Goal: Information Seeking & Learning: Learn about a topic

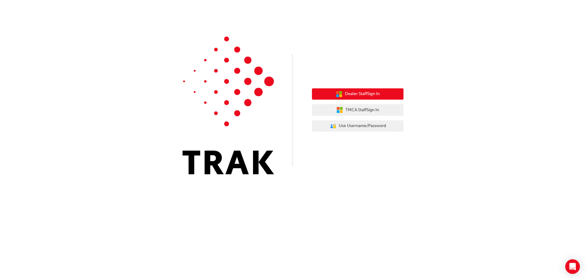
click at [385, 94] on button "Dealer Staff Sign In" at bounding box center [358, 94] width 92 height 12
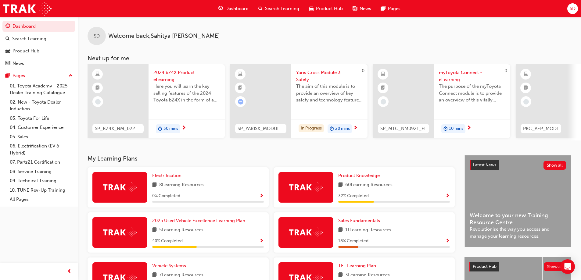
click at [233, 5] on span "Dashboard" at bounding box center [237, 8] width 23 height 7
click at [39, 128] on link "04. Customer Experience" at bounding box center [41, 127] width 68 height 9
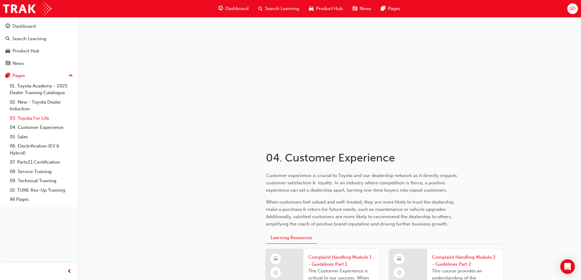
click at [36, 118] on link "03. Toyota For Life" at bounding box center [41, 118] width 68 height 9
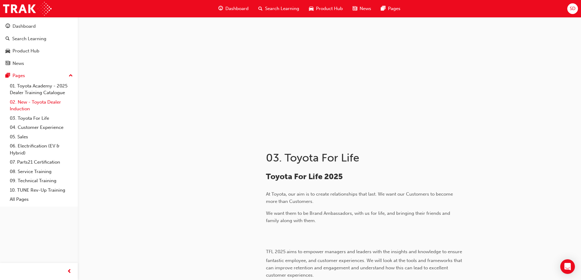
click at [22, 102] on link "02. New - Toyota Dealer Induction" at bounding box center [41, 106] width 68 height 16
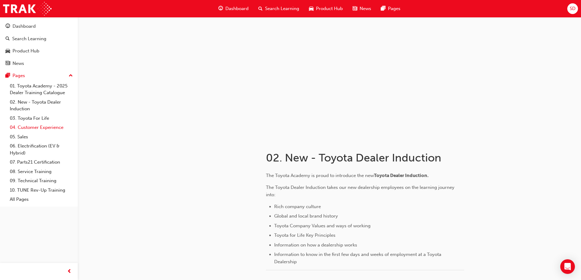
click at [33, 127] on link "04. Customer Experience" at bounding box center [41, 127] width 68 height 9
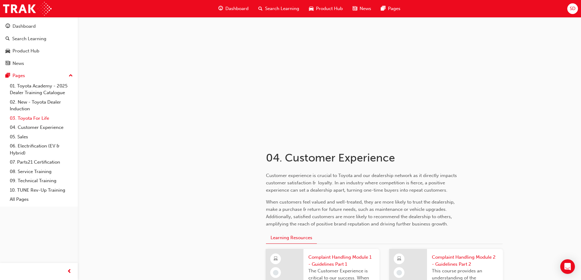
click at [31, 119] on link "03. Toyota For Life" at bounding box center [41, 118] width 68 height 9
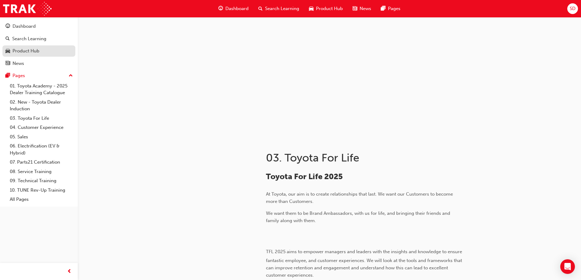
click at [26, 49] on div "Product Hub" at bounding box center [26, 51] width 27 height 7
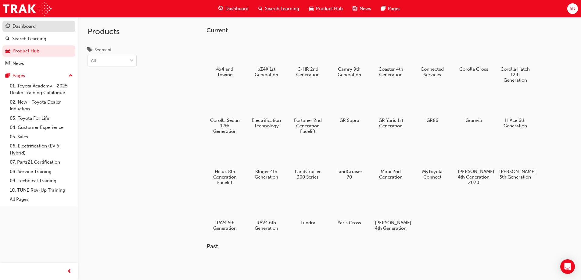
click at [22, 27] on div "Dashboard" at bounding box center [24, 26] width 23 height 7
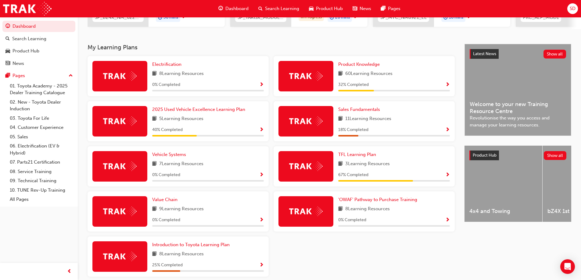
scroll to position [122, 0]
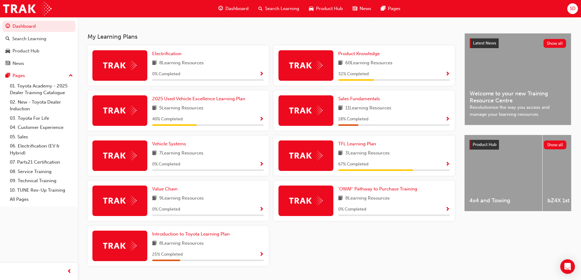
click at [444, 209] on div "0 % Completed" at bounding box center [394, 210] width 112 height 8
click at [449, 210] on span "Show Progress" at bounding box center [448, 209] width 5 height 5
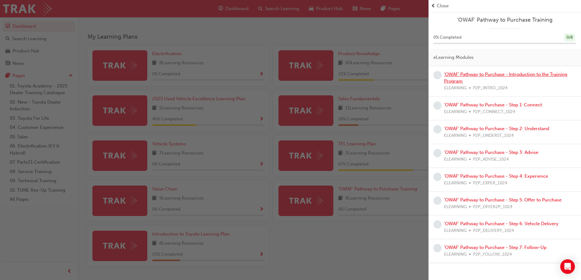
click at [460, 74] on link "'OWAF' Pathway to Purchase - Introduction to the Training Program" at bounding box center [505, 78] width 123 height 13
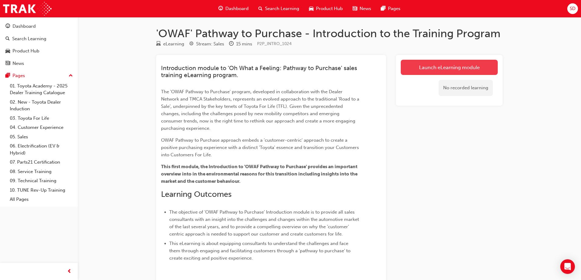
click at [439, 67] on link "Launch eLearning module" at bounding box center [449, 67] width 97 height 15
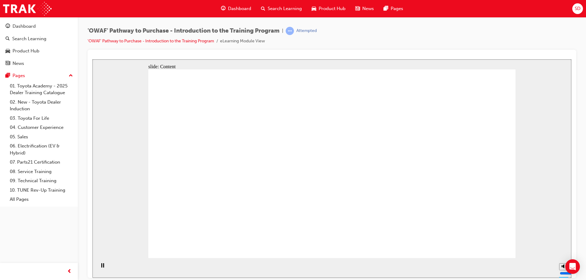
drag, startPoint x: 534, startPoint y: 235, endPoint x: 548, endPoint y: 252, distance: 22.4
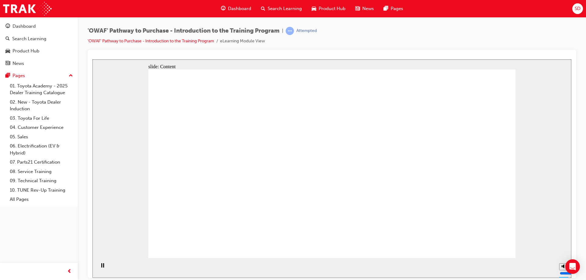
click at [536, 235] on div "slide: Content Rectangle 1 Oval 1 MENU Line 1 RESOURCES Line 1 Rectangle 1 arro…" at bounding box center [331, 168] width 479 height 219
drag, startPoint x: 548, startPoint y: 263, endPoint x: 311, endPoint y: 230, distance: 239.0
click at [478, 269] on section "Playback Speed 2 1.75 1.5 1.25 Normal" at bounding box center [331, 268] width 479 height 20
drag, startPoint x: 310, startPoint y: 226, endPoint x: 314, endPoint y: 179, distance: 46.8
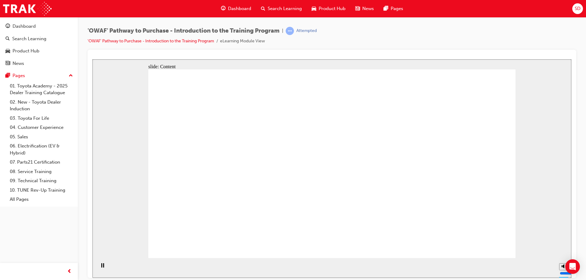
drag, startPoint x: 312, startPoint y: 159, endPoint x: 313, endPoint y: 155, distance: 3.8
drag, startPoint x: 351, startPoint y: 133, endPoint x: 369, endPoint y: 137, distance: 18.4
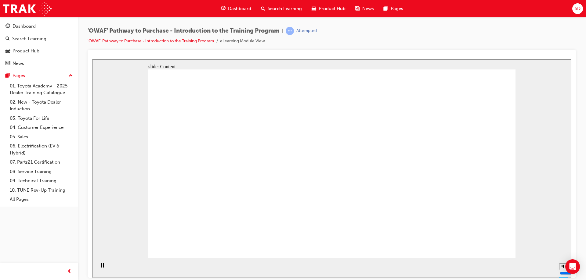
drag, startPoint x: 334, startPoint y: 108, endPoint x: 359, endPoint y: 148, distance: 47.0
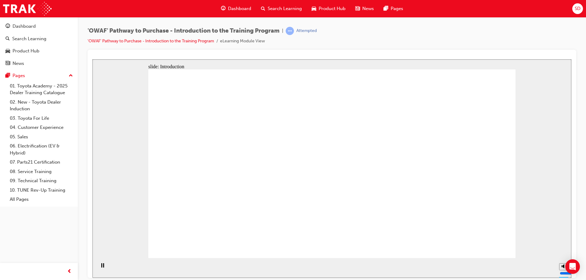
drag, startPoint x: 378, startPoint y: 150, endPoint x: 351, endPoint y: 196, distance: 53.1
drag, startPoint x: 348, startPoint y: 203, endPoint x: 329, endPoint y: 202, distance: 19.9
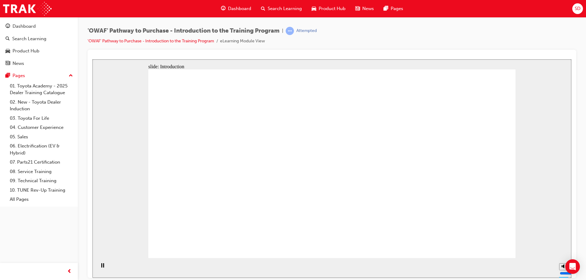
drag, startPoint x: 293, startPoint y: 200, endPoint x: 299, endPoint y: 125, distance: 75.6
drag, startPoint x: 351, startPoint y: 135, endPoint x: 368, endPoint y: 170, distance: 38.6
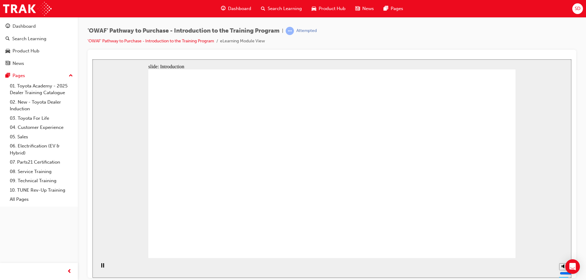
click at [536, 189] on div "slide: Introduction Rectangle Rectangle Rectangle 1 Road to a Sale Road to a Sa…" at bounding box center [331, 168] width 479 height 219
drag, startPoint x: 398, startPoint y: 209, endPoint x: 370, endPoint y: 205, distance: 27.7
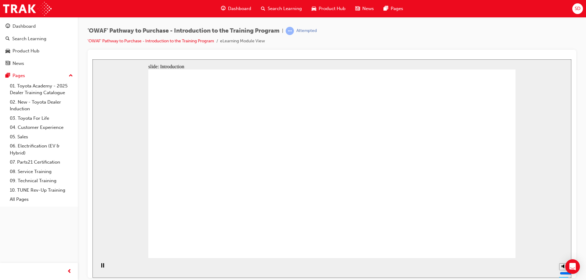
drag, startPoint x: 344, startPoint y: 226, endPoint x: 379, endPoint y: 210, distance: 38.7
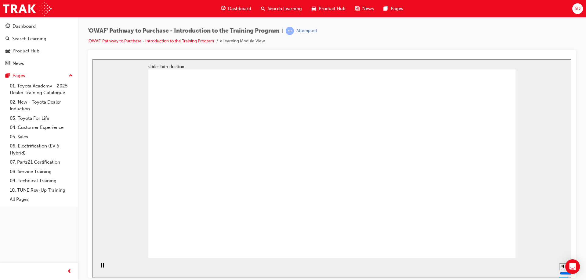
drag, startPoint x: 433, startPoint y: 203, endPoint x: 504, endPoint y: 186, distance: 72.6
drag, startPoint x: 496, startPoint y: 102, endPoint x: 444, endPoint y: 92, distance: 53.0
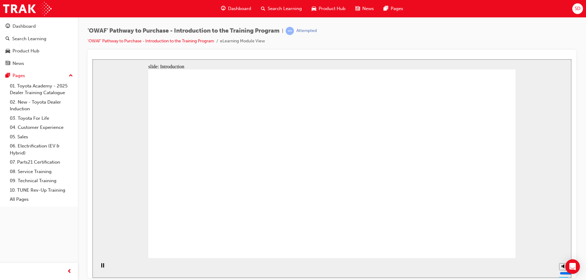
drag, startPoint x: 387, startPoint y: 99, endPoint x: 377, endPoint y: 112, distance: 16.4
drag, startPoint x: 374, startPoint y: 143, endPoint x: 374, endPoint y: 148, distance: 5.2
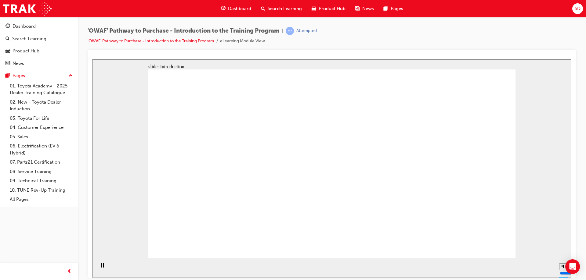
drag, startPoint x: 374, startPoint y: 148, endPoint x: 292, endPoint y: 98, distance: 96.1
drag, startPoint x: 292, startPoint y: 98, endPoint x: 298, endPoint y: 96, distance: 6.2
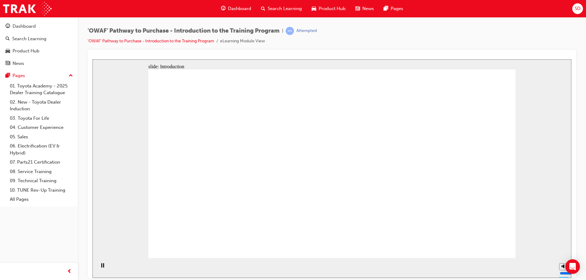
drag, startPoint x: 330, startPoint y: 111, endPoint x: 304, endPoint y: 118, distance: 27.2
drag, startPoint x: 277, startPoint y: 139, endPoint x: 282, endPoint y: 171, distance: 32.7
drag, startPoint x: 292, startPoint y: 192, endPoint x: 347, endPoint y: 208, distance: 57.6
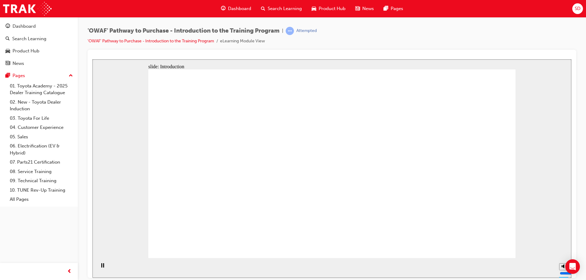
drag, startPoint x: 332, startPoint y: 152, endPoint x: 268, endPoint y: 137, distance: 65.7
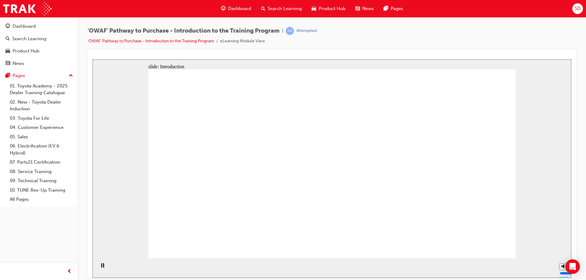
drag, startPoint x: 231, startPoint y: 189, endPoint x: 294, endPoint y: 166, distance: 66.9
drag, startPoint x: 293, startPoint y: 141, endPoint x: 294, endPoint y: 153, distance: 12.2
drag, startPoint x: 298, startPoint y: 194, endPoint x: 333, endPoint y: 152, distance: 54.2
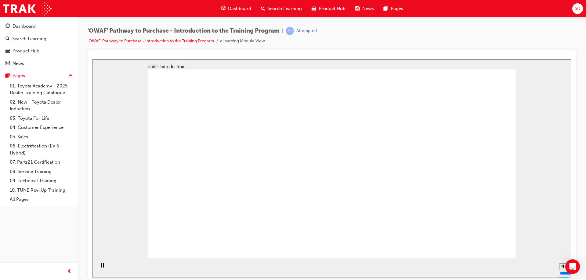
drag, startPoint x: 333, startPoint y: 152, endPoint x: 364, endPoint y: 193, distance: 51.3
drag, startPoint x: 364, startPoint y: 192, endPoint x: 387, endPoint y: 160, distance: 39.2
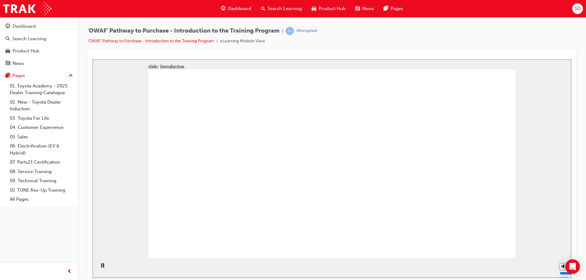
drag, startPoint x: 396, startPoint y: 112, endPoint x: 379, endPoint y: 103, distance: 18.7
drag, startPoint x: 327, startPoint y: 97, endPoint x: 339, endPoint y: 106, distance: 15.2
drag, startPoint x: 438, startPoint y: 110, endPoint x: 443, endPoint y: 117, distance: 9.0
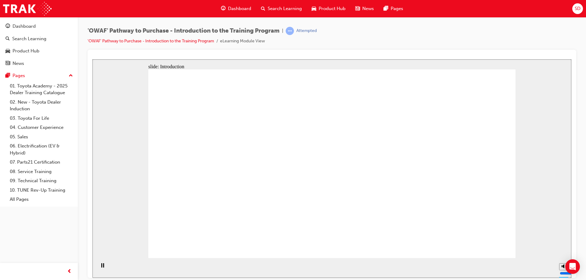
drag, startPoint x: 460, startPoint y: 139, endPoint x: 463, endPoint y: 175, distance: 35.9
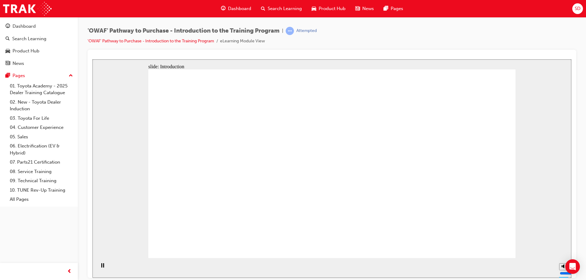
click at [522, 219] on div "slide: Introduction Rectangle 1 Oval 1 MENU Line 1 RESOURCES Line 1 Rectangle 1…" at bounding box center [331, 168] width 479 height 219
drag, startPoint x: 501, startPoint y: 218, endPoint x: 459, endPoint y: 207, distance: 43.4
click at [478, 214] on div "slide: Introduction Rectangle 1 Oval 1 MENU Line 1 RESOURCES Line 1 Rectangle 1…" at bounding box center [331, 168] width 479 height 219
drag, startPoint x: 457, startPoint y: 207, endPoint x: 434, endPoint y: 215, distance: 25.1
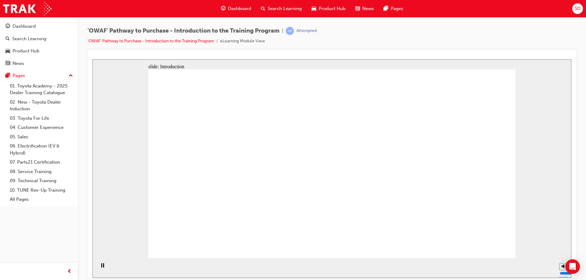
drag, startPoint x: 483, startPoint y: 172, endPoint x: 473, endPoint y: 179, distance: 12.2
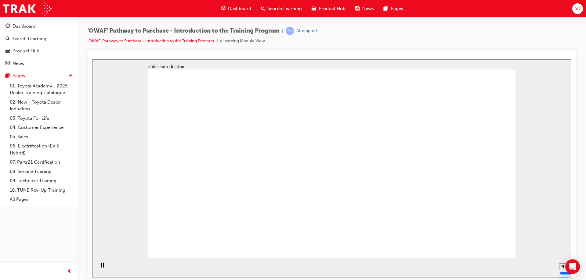
drag, startPoint x: 430, startPoint y: 139, endPoint x: 448, endPoint y: 181, distance: 45.5
drag
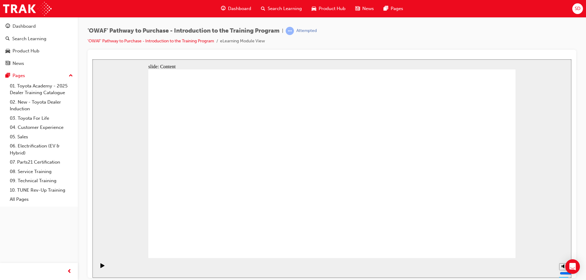
drag, startPoint x: 326, startPoint y: 137, endPoint x: 322, endPoint y: 154, distance: 17.4
drag, startPoint x: 238, startPoint y: 163, endPoint x: 252, endPoint y: 139, distance: 28.4
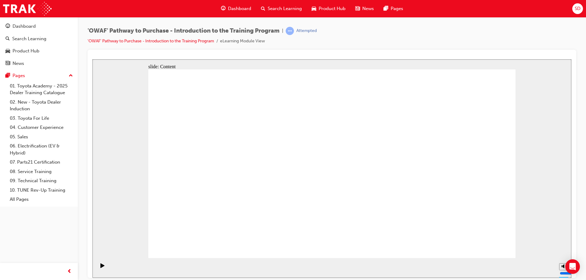
drag, startPoint x: 252, startPoint y: 139, endPoint x: 327, endPoint y: 157, distance: 77.7
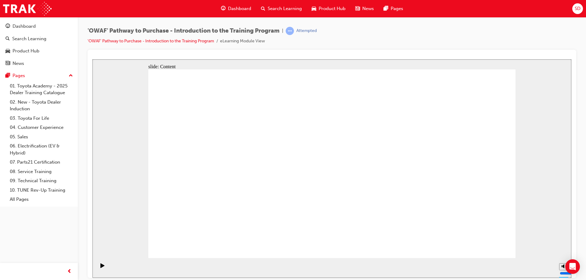
drag, startPoint x: 376, startPoint y: 114, endPoint x: 385, endPoint y: 165, distance: 52.2
drag, startPoint x: 385, startPoint y: 165, endPoint x: 363, endPoint y: 205, distance: 45.8
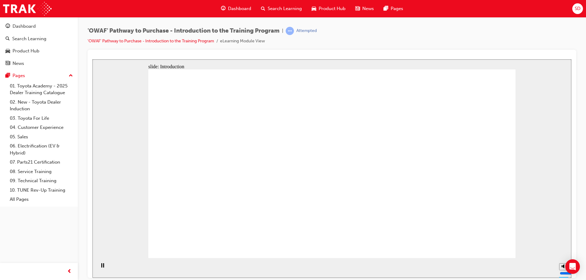
drag, startPoint x: 361, startPoint y: 207, endPoint x: 341, endPoint y: 212, distance: 20.8
drag, startPoint x: 270, startPoint y: 165, endPoint x: 274, endPoint y: 121, distance: 44.7
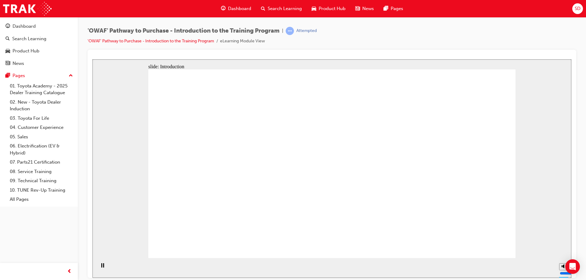
drag, startPoint x: 276, startPoint y: 113, endPoint x: 338, endPoint y: 107, distance: 61.9
drag, startPoint x: 339, startPoint y: 102, endPoint x: 450, endPoint y: 154, distance: 122.6
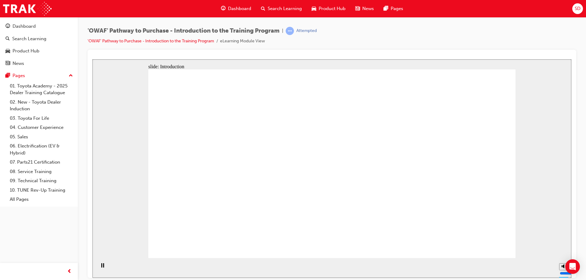
drag, startPoint x: 409, startPoint y: 179, endPoint x: 369, endPoint y: 179, distance: 40.0
drag, startPoint x: 323, startPoint y: 156, endPoint x: 363, endPoint y: 157, distance: 40.0
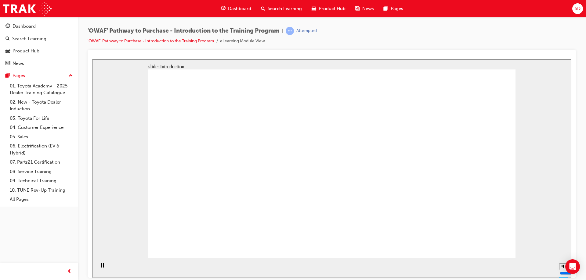
drag, startPoint x: 419, startPoint y: 159, endPoint x: 425, endPoint y: 164, distance: 8.0
drag, startPoint x: 425, startPoint y: 164, endPoint x: 424, endPoint y: 177, distance: 12.8
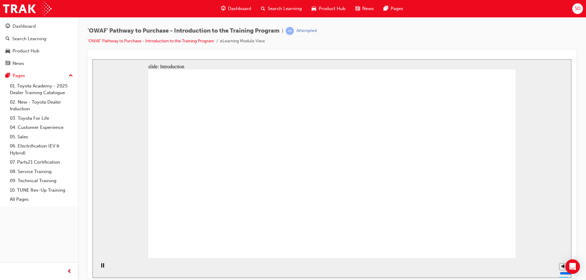
drag, startPoint x: 378, startPoint y: 120, endPoint x: 383, endPoint y: 152, distance: 32.9
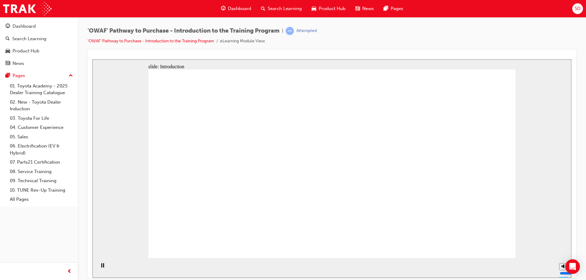
drag, startPoint x: 271, startPoint y: 165, endPoint x: 276, endPoint y: 118, distance: 46.9
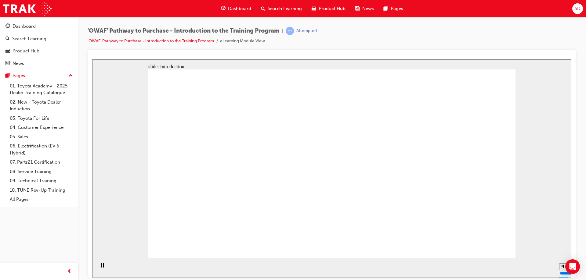
drag, startPoint x: 388, startPoint y: 160, endPoint x: 384, endPoint y: 167, distance: 8.4
drag, startPoint x: 362, startPoint y: 201, endPoint x: 301, endPoint y: 206, distance: 61.8
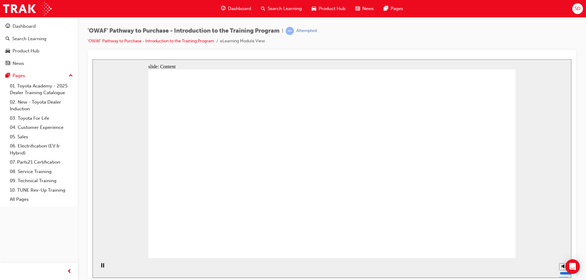
drag, startPoint x: 289, startPoint y: 146, endPoint x: 289, endPoint y: 137, distance: 8.5
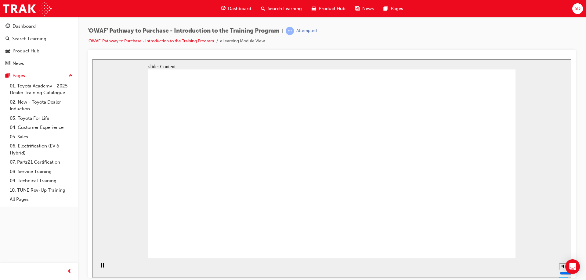
drag, startPoint x: 370, startPoint y: 158, endPoint x: 298, endPoint y: 171, distance: 72.4
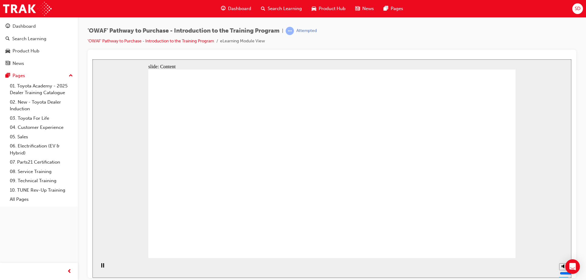
drag, startPoint x: 358, startPoint y: 161, endPoint x: 414, endPoint y: 160, distance: 55.8
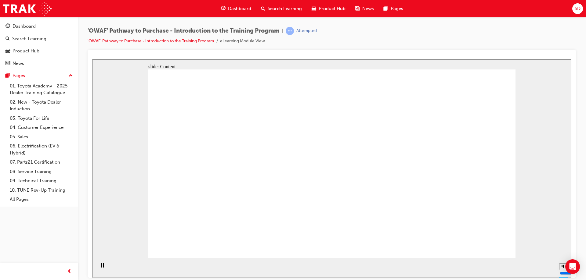
drag, startPoint x: 441, startPoint y: 158, endPoint x: 473, endPoint y: 159, distance: 32.4
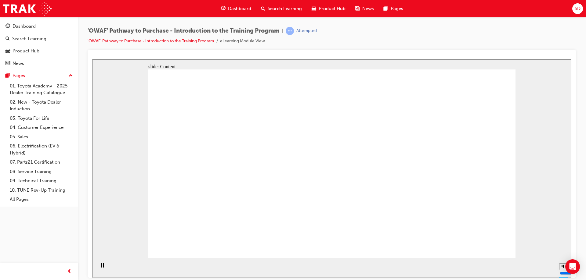
drag, startPoint x: 350, startPoint y: 221, endPoint x: 342, endPoint y: 222, distance: 8.4
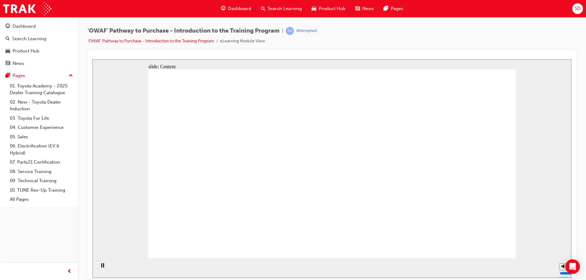
drag, startPoint x: 375, startPoint y: 200, endPoint x: 374, endPoint y: 204, distance: 4.0
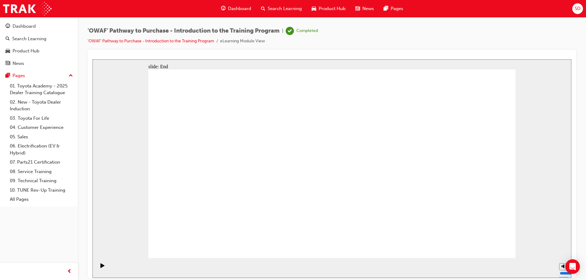
drag, startPoint x: 511, startPoint y: 223, endPoint x: 389, endPoint y: 237, distance: 123.1
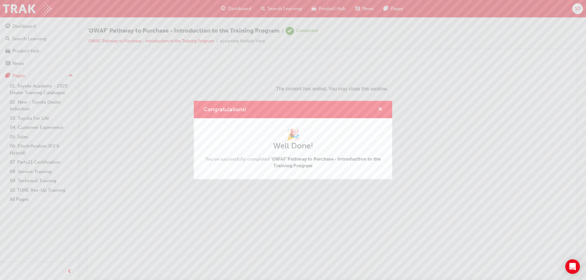
click at [381, 109] on span "cross-icon" at bounding box center [380, 109] width 5 height 5
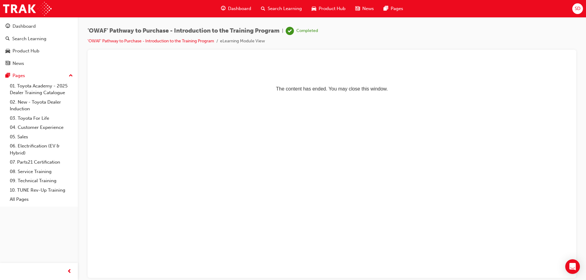
click at [237, 7] on span "Dashboard" at bounding box center [239, 8] width 23 height 7
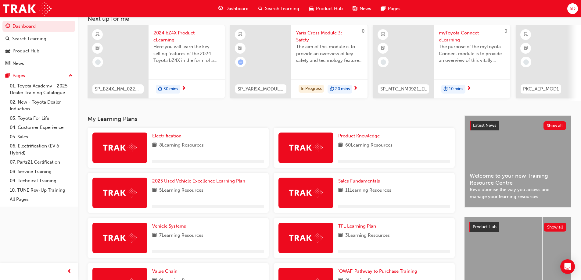
scroll to position [140, 0]
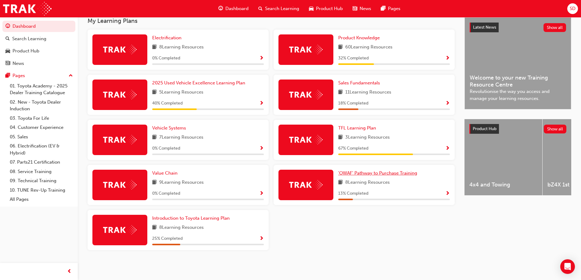
click at [358, 173] on span "'OWAF' Pathway to Purchase Training" at bounding box center [377, 173] width 79 height 5
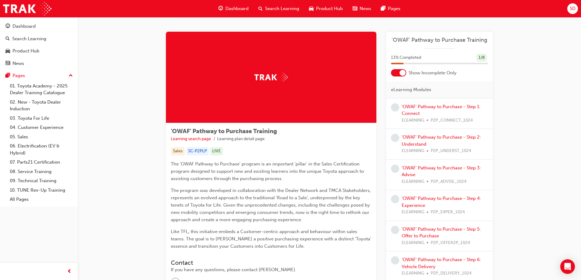
click at [395, 105] on span "learningRecordVerb_NONE-icon" at bounding box center [395, 107] width 8 height 8
click at [417, 104] on link "'OWAF' Pathway to Purchase - Step 1: Connect" at bounding box center [441, 110] width 79 height 13
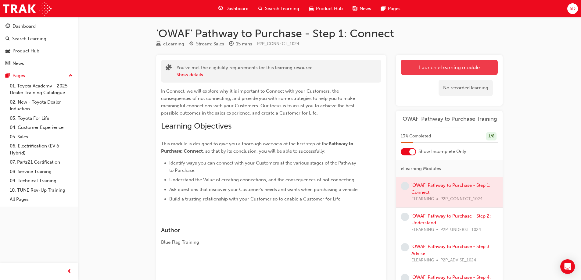
click at [472, 68] on link "Launch eLearning module" at bounding box center [449, 67] width 97 height 15
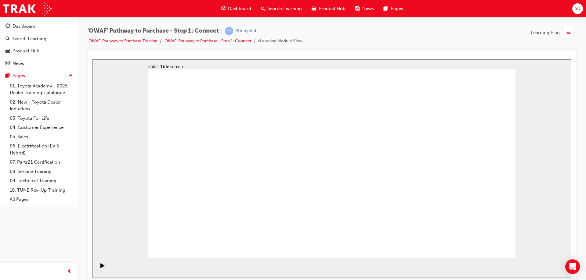
drag, startPoint x: 384, startPoint y: 100, endPoint x: 424, endPoint y: 120, distance: 45.0
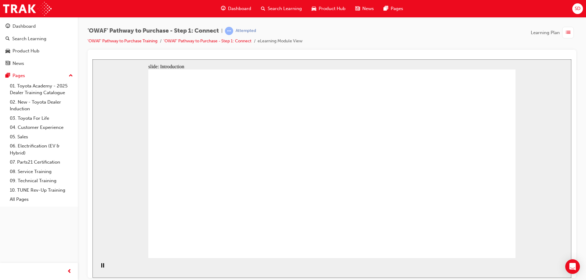
drag, startPoint x: 424, startPoint y: 120, endPoint x: 426, endPoint y: 124, distance: 4.5
drag, startPoint x: 448, startPoint y: 168, endPoint x: 420, endPoint y: 204, distance: 45.7
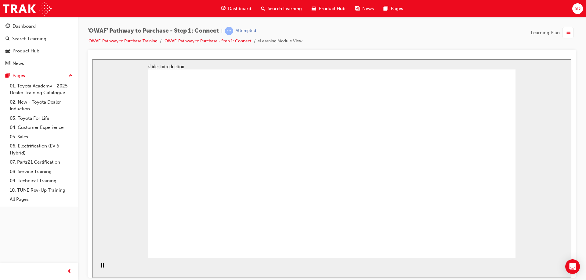
drag, startPoint x: 355, startPoint y: 208, endPoint x: 335, endPoint y: 172, distance: 40.3
drag, startPoint x: 333, startPoint y: 168, endPoint x: 340, endPoint y: 156, distance: 14.5
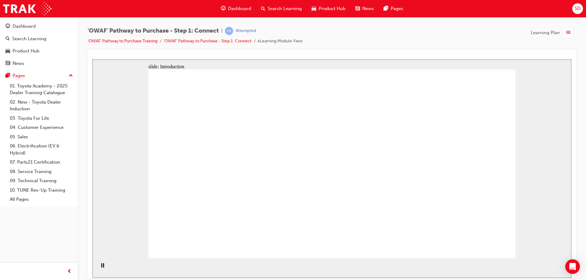
drag, startPoint x: 437, startPoint y: 121, endPoint x: 446, endPoint y: 166, distance: 45.1
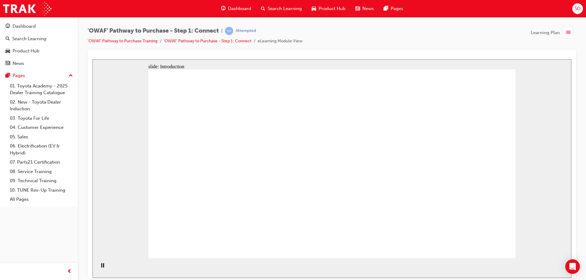
drag, startPoint x: 444, startPoint y: 164, endPoint x: 417, endPoint y: 209, distance: 52.3
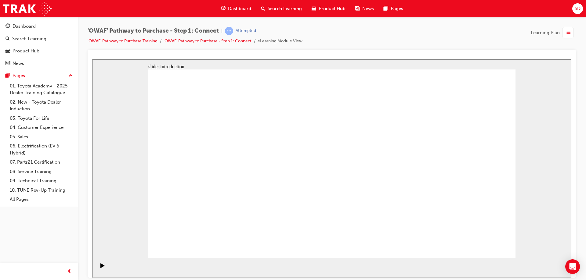
drag, startPoint x: 331, startPoint y: 170, endPoint x: 335, endPoint y: 148, distance: 22.4
drag, startPoint x: 340, startPoint y: 126, endPoint x: 445, endPoint y: 170, distance: 113.8
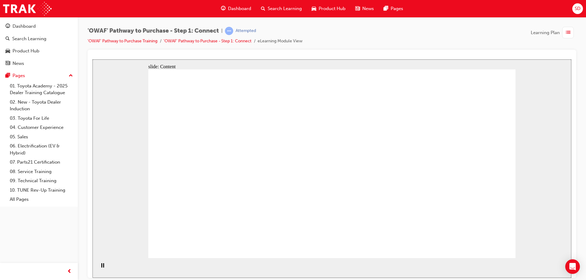
drag, startPoint x: 309, startPoint y: 164, endPoint x: 370, endPoint y: 159, distance: 61.5
drag, startPoint x: 408, startPoint y: 157, endPoint x: 443, endPoint y: 160, distance: 34.9
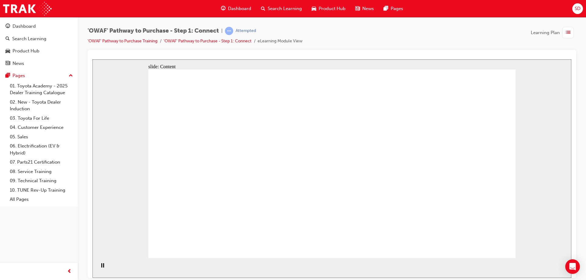
drag, startPoint x: 443, startPoint y: 160, endPoint x: 450, endPoint y: 161, distance: 7.1
click at [572, 31] on div "button" at bounding box center [568, 33] width 12 height 12
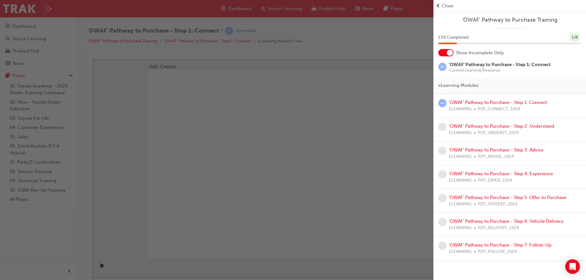
click at [445, 3] on span "Close" at bounding box center [448, 5] width 12 height 7
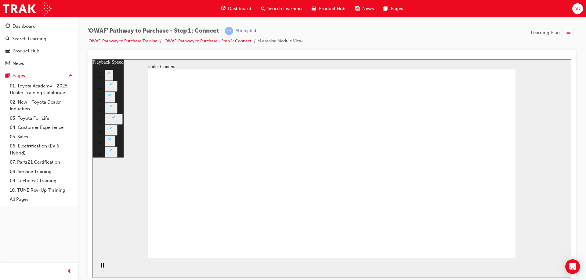
type input "76"
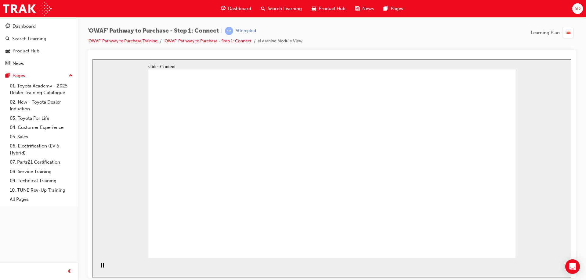
drag, startPoint x: 446, startPoint y: 115, endPoint x: 463, endPoint y: 146, distance: 35.1
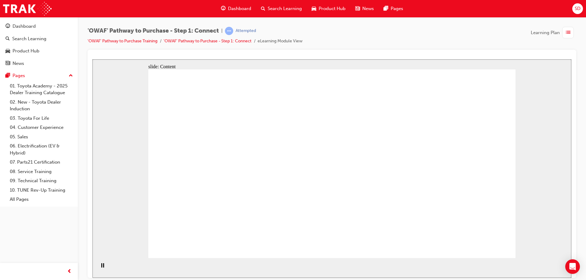
drag, startPoint x: 463, startPoint y: 155, endPoint x: 452, endPoint y: 209, distance: 54.9
drag, startPoint x: 451, startPoint y: 209, endPoint x: 442, endPoint y: 215, distance: 10.6
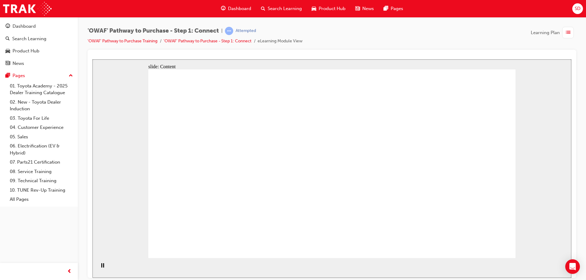
drag, startPoint x: 366, startPoint y: 201, endPoint x: 360, endPoint y: 171, distance: 30.2
drag, startPoint x: 359, startPoint y: 161, endPoint x: 374, endPoint y: 128, distance: 36.6
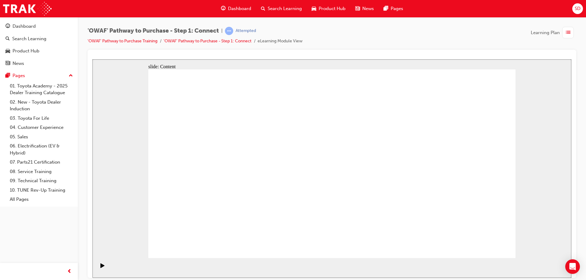
drag, startPoint x: 376, startPoint y: 120, endPoint x: 396, endPoint y: 108, distance: 23.8
drag, startPoint x: 454, startPoint y: 115, endPoint x: 460, endPoint y: 126, distance: 12.0
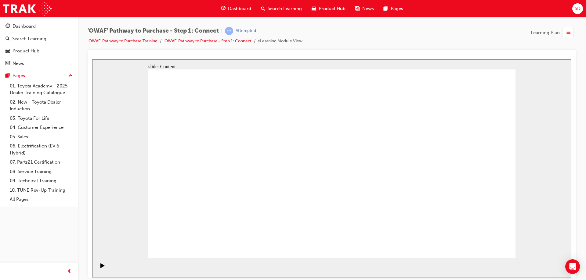
drag, startPoint x: 471, startPoint y: 151, endPoint x: 467, endPoint y: 177, distance: 26.6
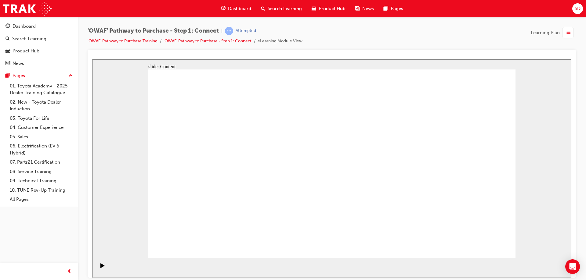
drag, startPoint x: 355, startPoint y: 156, endPoint x: 368, endPoint y: 122, distance: 36.2
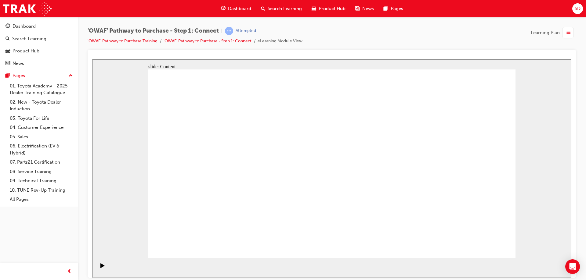
drag, startPoint x: 368, startPoint y: 121, endPoint x: 391, endPoint y: 110, distance: 25.4
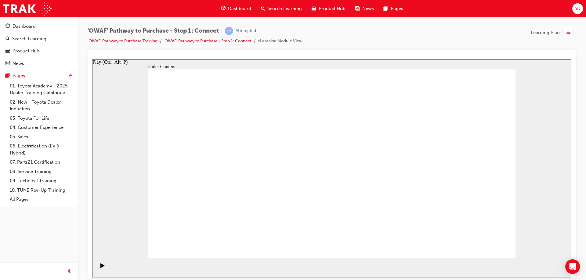
click at [100, 266] on icon "Play (Ctrl+Alt+P)" at bounding box center [102, 265] width 4 height 5
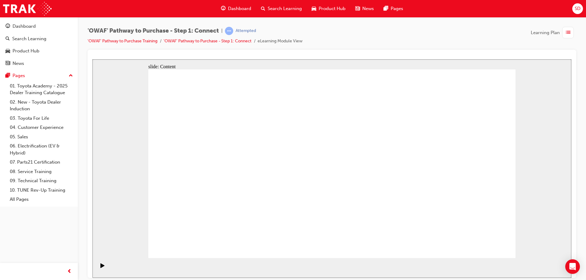
click at [103, 266] on div "Play (Ctrl+Alt+P)" at bounding box center [102, 268] width 10 height 10
drag, startPoint x: 348, startPoint y: 167, endPoint x: 385, endPoint y: 126, distance: 55.3
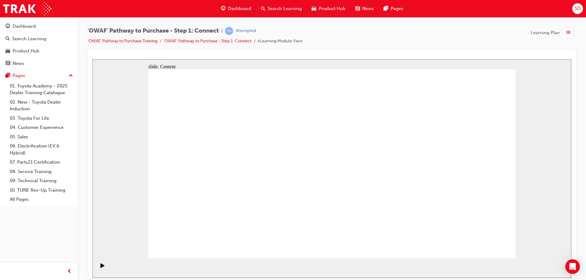
drag, startPoint x: 467, startPoint y: 201, endPoint x: 406, endPoint y: 213, distance: 62.1
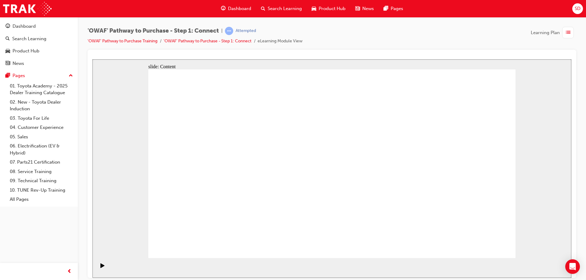
drag, startPoint x: 406, startPoint y: 214, endPoint x: 390, endPoint y: 209, distance: 16.2
drag, startPoint x: 365, startPoint y: 195, endPoint x: 354, endPoint y: 156, distance: 40.4
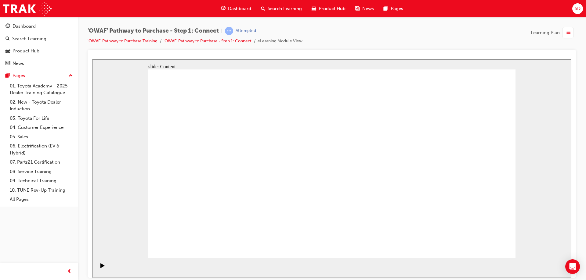
drag, startPoint x: 354, startPoint y: 155, endPoint x: 346, endPoint y: 191, distance: 36.7
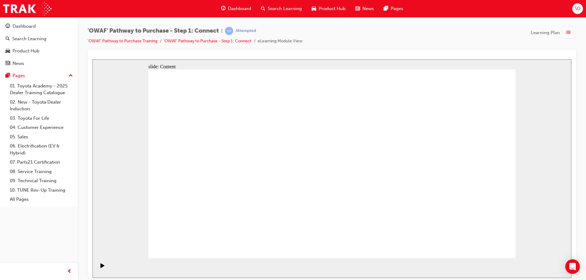
drag, startPoint x: 410, startPoint y: 93, endPoint x: 322, endPoint y: 168, distance: 115.6
click at [101, 267] on icon "Play (Ctrl+Alt+P)" at bounding box center [102, 265] width 4 height 5
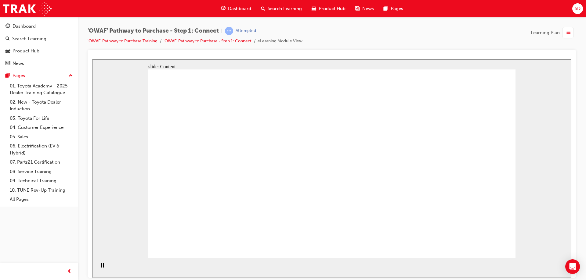
drag, startPoint x: 263, startPoint y: 142, endPoint x: 365, endPoint y: 132, distance: 103.1
drag, startPoint x: 410, startPoint y: 119, endPoint x: 445, endPoint y: 128, distance: 36.6
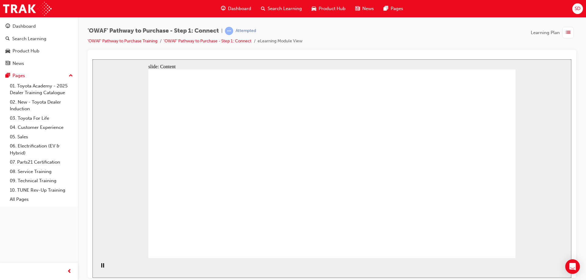
drag, startPoint x: 453, startPoint y: 131, endPoint x: 496, endPoint y: 124, distance: 43.3
drag, startPoint x: 496, startPoint y: 124, endPoint x: 446, endPoint y: 182, distance: 77.0
drag, startPoint x: 432, startPoint y: 183, endPoint x: 401, endPoint y: 200, distance: 35.4
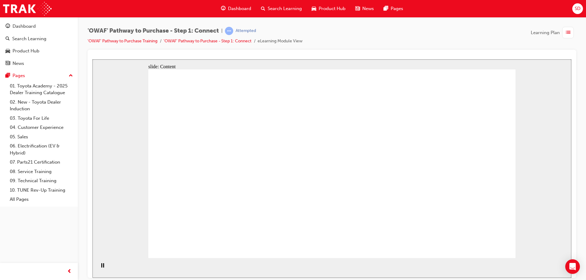
drag, startPoint x: 296, startPoint y: 129, endPoint x: 377, endPoint y: 126, distance: 80.9
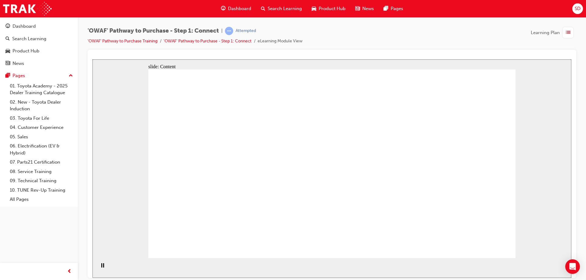
drag, startPoint x: 384, startPoint y: 125, endPoint x: 414, endPoint y: 128, distance: 31.0
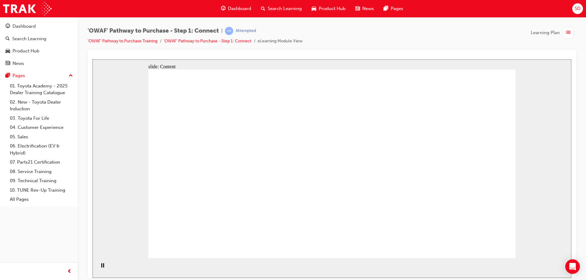
drag, startPoint x: 361, startPoint y: 161, endPoint x: 364, endPoint y: 180, distance: 19.5
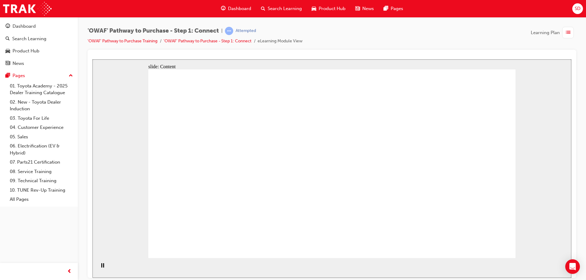
drag, startPoint x: 321, startPoint y: 114, endPoint x: 329, endPoint y: 95, distance: 20.3
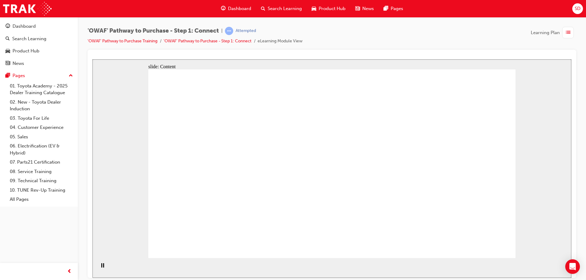
drag, startPoint x: 351, startPoint y: 156, endPoint x: 476, endPoint y: 165, distance: 125.5
drag, startPoint x: 476, startPoint y: 165, endPoint x: 329, endPoint y: 235, distance: 162.8
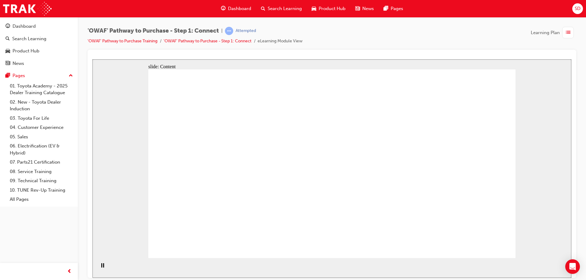
drag, startPoint x: 207, startPoint y: 151, endPoint x: 291, endPoint y: 151, distance: 83.9
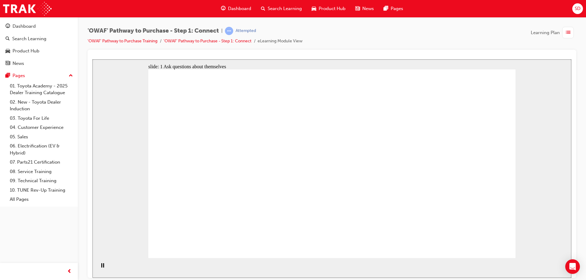
drag, startPoint x: 309, startPoint y: 121, endPoint x: 414, endPoint y: 111, distance: 104.8
drag, startPoint x: 414, startPoint y: 111, endPoint x: 510, endPoint y: 111, distance: 96.1
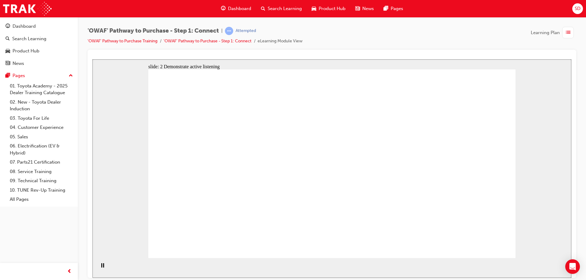
drag, startPoint x: 268, startPoint y: 103, endPoint x: 341, endPoint y: 127, distance: 77.4
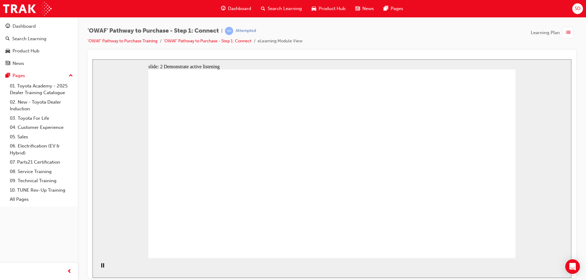
drag, startPoint x: 334, startPoint y: 228, endPoint x: 332, endPoint y: 222, distance: 5.9
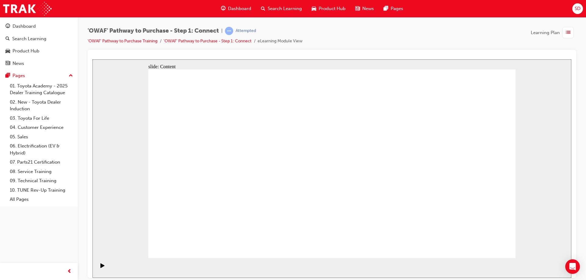
drag, startPoint x: 407, startPoint y: 200, endPoint x: 322, endPoint y: 185, distance: 86.5
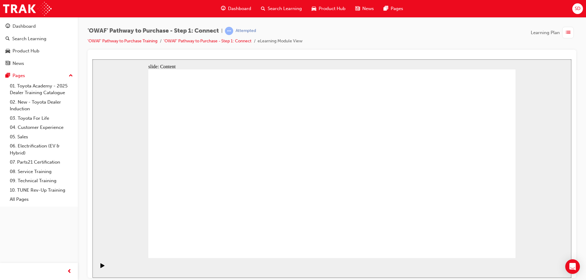
drag, startPoint x: 383, startPoint y: 116, endPoint x: 386, endPoint y: 146, distance: 30.1
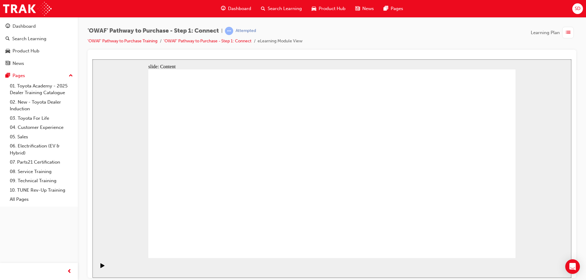
drag, startPoint x: 526, startPoint y: 134, endPoint x: 467, endPoint y: 166, distance: 67.5
click at [526, 144] on div "slide: Content Rectangle 1 Oval 1 MENU Line 1 RESOURCES Line 1 Rectangle 1 arro…" at bounding box center [331, 168] width 479 height 219
drag, startPoint x: 441, startPoint y: 164, endPoint x: 439, endPoint y: 161, distance: 3.8
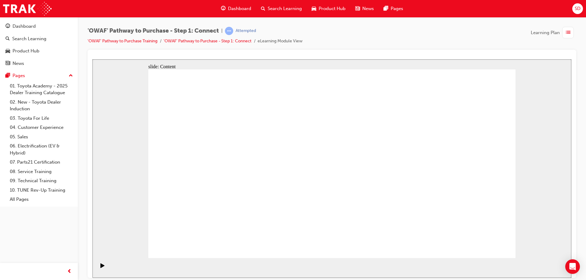
drag, startPoint x: 233, startPoint y: 141, endPoint x: 271, endPoint y: 146, distance: 38.4
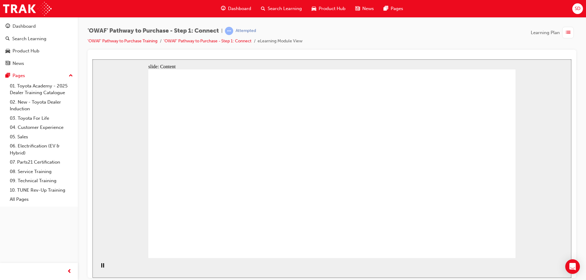
drag, startPoint x: 292, startPoint y: 202, endPoint x: 507, endPoint y: 193, distance: 215.0
drag, startPoint x: 507, startPoint y: 193, endPoint x: 427, endPoint y: 206, distance: 80.8
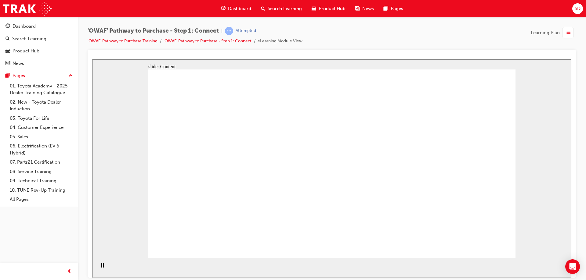
drag, startPoint x: 442, startPoint y: 205, endPoint x: 402, endPoint y: 217, distance: 41.7
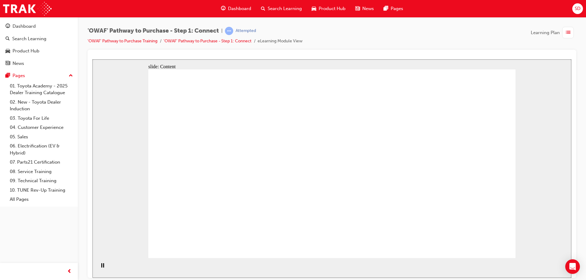
drag, startPoint x: 343, startPoint y: 176, endPoint x: 220, endPoint y: 157, distance: 124.5
drag, startPoint x: 206, startPoint y: 163, endPoint x: 202, endPoint y: 171, distance: 8.9
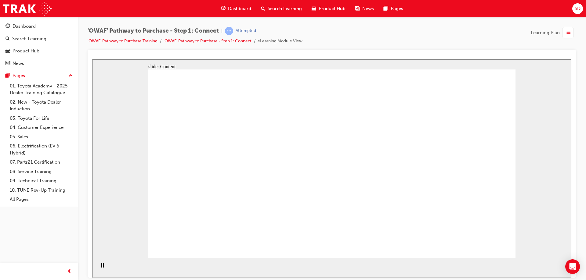
drag, startPoint x: 246, startPoint y: 173, endPoint x: 412, endPoint y: 126, distance: 172.8
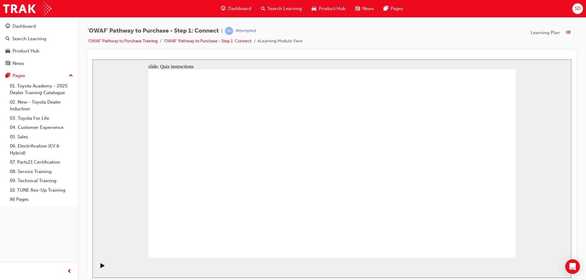
drag, startPoint x: 305, startPoint y: 184, endPoint x: 367, endPoint y: 175, distance: 62.9
drag, startPoint x: 378, startPoint y: 172, endPoint x: 322, endPoint y: 185, distance: 57.4
drag, startPoint x: 250, startPoint y: 226, endPoint x: 425, endPoint y: 108, distance: 211.9
drag, startPoint x: 305, startPoint y: 228, endPoint x: 484, endPoint y: 128, distance: 205.3
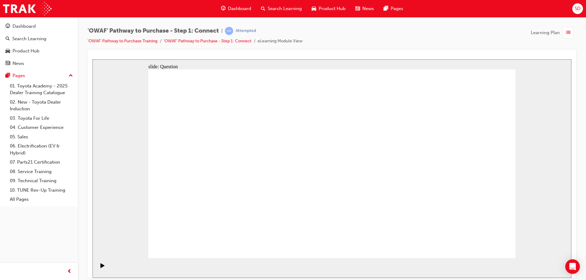
drag, startPoint x: 229, startPoint y: 181, endPoint x: 482, endPoint y: 171, distance: 252.9
drag, startPoint x: 280, startPoint y: 182, endPoint x: 463, endPoint y: 211, distance: 185.0
drag, startPoint x: 321, startPoint y: 184, endPoint x: 411, endPoint y: 214, distance: 95.4
drag, startPoint x: 194, startPoint y: 180, endPoint x: 379, endPoint y: 175, distance: 185.0
drag, startPoint x: 208, startPoint y: 226, endPoint x: 381, endPoint y: 130, distance: 197.5
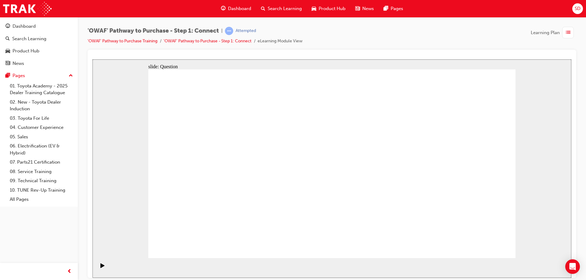
drag, startPoint x: 451, startPoint y: 172, endPoint x: 350, endPoint y: 183, distance: 101.3
drag, startPoint x: 455, startPoint y: 202, endPoint x: 233, endPoint y: 179, distance: 223.3
drag, startPoint x: 457, startPoint y: 198, endPoint x: 355, endPoint y: 196, distance: 102.3
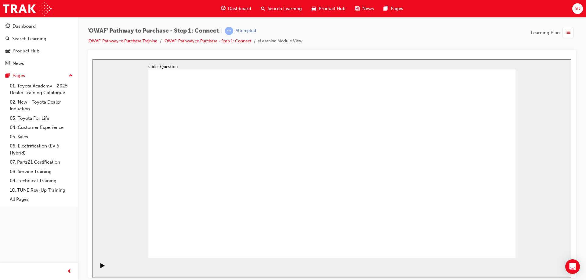
drag, startPoint x: 453, startPoint y: 194, endPoint x: 362, endPoint y: 192, distance: 91.3
drag, startPoint x: 455, startPoint y: 187, endPoint x: 358, endPoint y: 172, distance: 98.1
drag, startPoint x: 457, startPoint y: 190, endPoint x: 237, endPoint y: 179, distance: 220.0
drag, startPoint x: 459, startPoint y: 190, endPoint x: 237, endPoint y: 169, distance: 222.5
drag, startPoint x: 468, startPoint y: 198, endPoint x: 240, endPoint y: 197, distance: 227.6
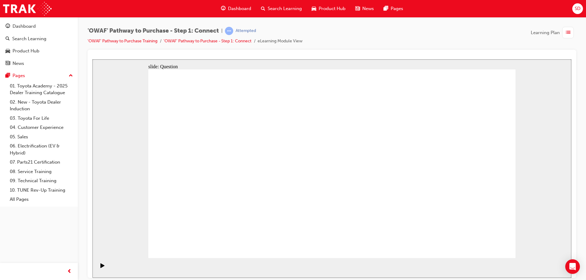
radio input "true"
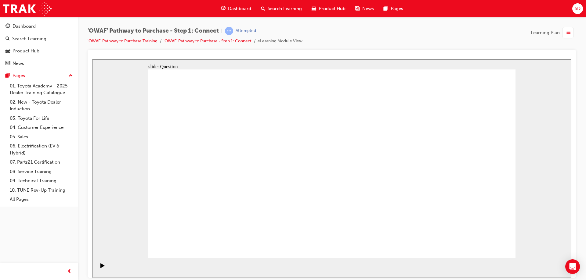
checkbox input "true"
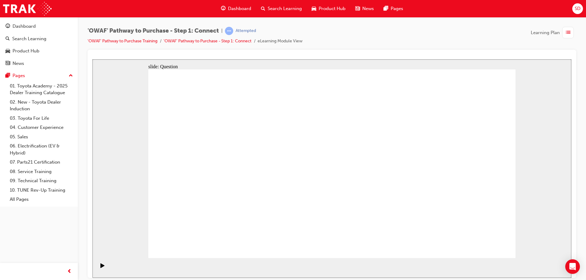
checkbox input "true"
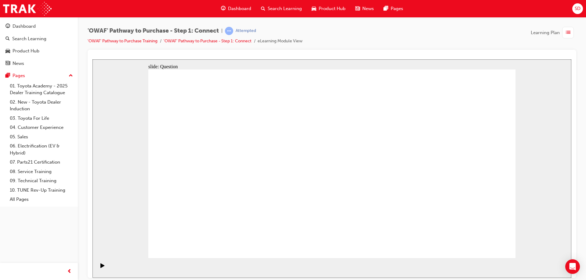
checkbox input "false"
drag, startPoint x: 227, startPoint y: 224, endPoint x: 352, endPoint y: 145, distance: 147.5
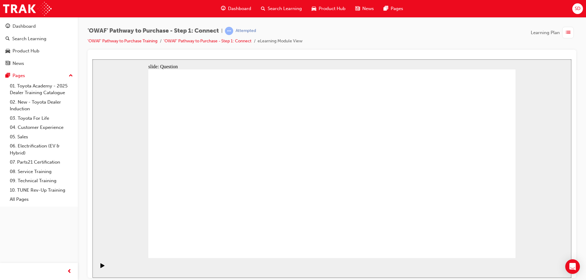
drag, startPoint x: 299, startPoint y: 242, endPoint x: 432, endPoint y: 139, distance: 167.9
drag, startPoint x: 363, startPoint y: 243, endPoint x: 226, endPoint y: 165, distance: 157.4
drag, startPoint x: 419, startPoint y: 202, endPoint x: 297, endPoint y: 161, distance: 128.3
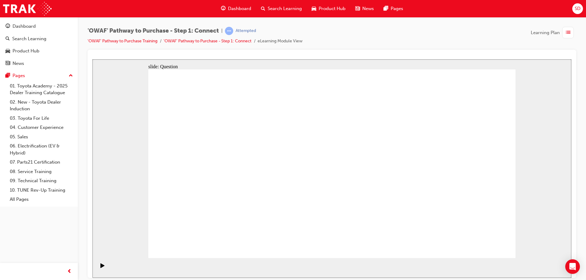
drag, startPoint x: 225, startPoint y: 160, endPoint x: 367, endPoint y: 242, distance: 164.7
drag, startPoint x: 363, startPoint y: 223, endPoint x: 224, endPoint y: 161, distance: 152.6
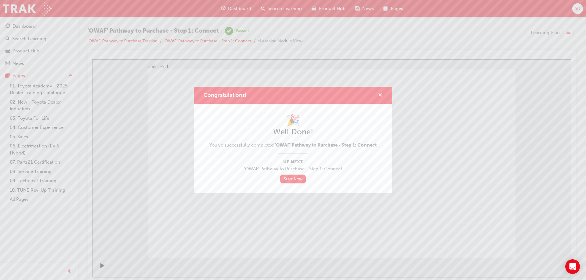
click at [381, 96] on span "cross-icon" at bounding box center [380, 95] width 5 height 5
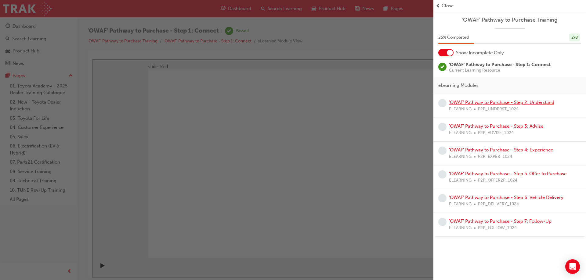
click at [461, 102] on link "'OWAF' Pathway to Purchase - Step 2: Understand" at bounding box center [501, 102] width 105 height 5
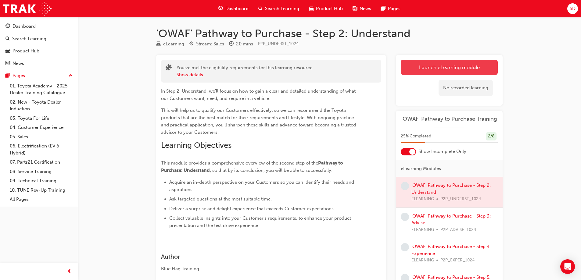
click at [457, 64] on link "Launch eLearning module" at bounding box center [449, 67] width 97 height 15
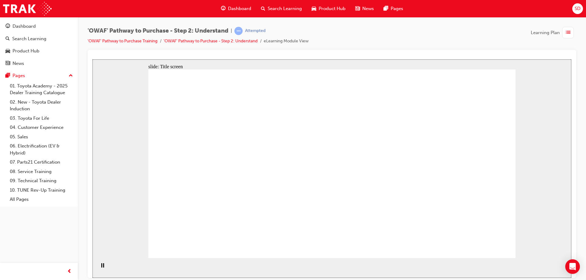
drag, startPoint x: 395, startPoint y: 121, endPoint x: 396, endPoint y: 124, distance: 3.3
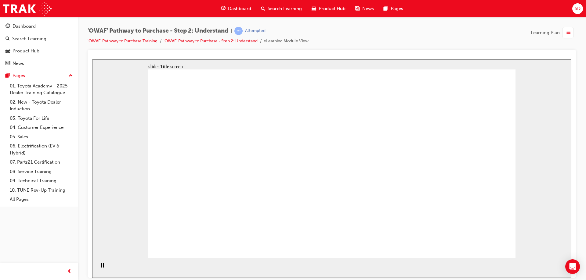
drag, startPoint x: 361, startPoint y: 223, endPoint x: 325, endPoint y: 210, distance: 38.5
drag, startPoint x: 325, startPoint y: 210, endPoint x: 319, endPoint y: 181, distance: 30.3
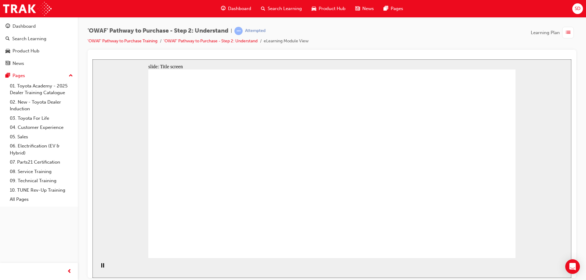
drag, startPoint x: 319, startPoint y: 181, endPoint x: 325, endPoint y: 174, distance: 9.3
drag, startPoint x: 333, startPoint y: 164, endPoint x: 355, endPoint y: 146, distance: 28.6
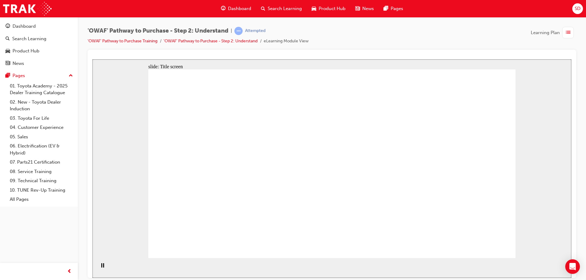
drag, startPoint x: 379, startPoint y: 137, endPoint x: 435, endPoint y: 185, distance: 74.7
drag, startPoint x: 398, startPoint y: 188, endPoint x: 382, endPoint y: 197, distance: 18.3
drag, startPoint x: 382, startPoint y: 197, endPoint x: 335, endPoint y: 203, distance: 47.6
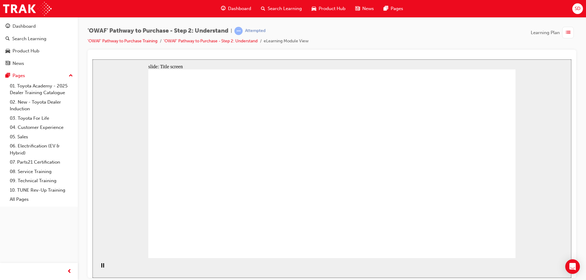
drag, startPoint x: 320, startPoint y: 202, endPoint x: 315, endPoint y: 202, distance: 5.2
drag, startPoint x: 302, startPoint y: 200, endPoint x: 294, endPoint y: 186, distance: 17.1
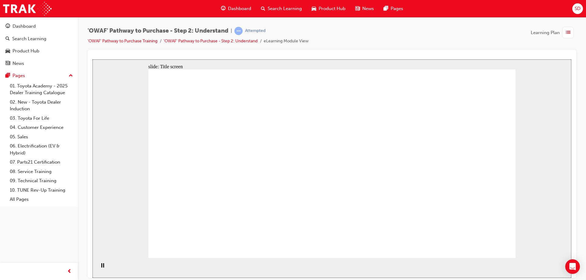
drag, startPoint x: 273, startPoint y: 128, endPoint x: 324, endPoint y: 100, distance: 58.0
drag, startPoint x: 329, startPoint y: 96, endPoint x: 343, endPoint y: 98, distance: 14.5
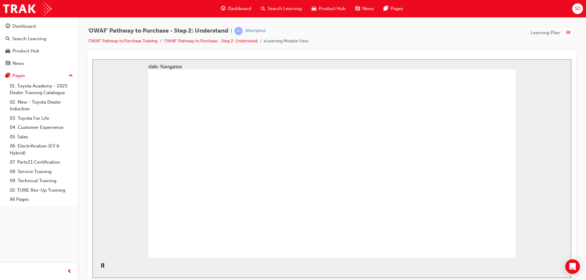
drag, startPoint x: 391, startPoint y: 158, endPoint x: 393, endPoint y: 149, distance: 8.9
drag, startPoint x: 386, startPoint y: 94, endPoint x: 411, endPoint y: 109, distance: 29.4
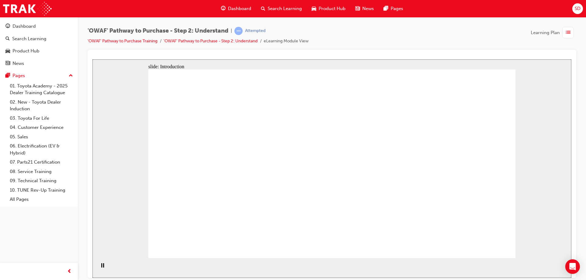
drag, startPoint x: 425, startPoint y: 120, endPoint x: 446, endPoint y: 162, distance: 46.8
drag, startPoint x: 363, startPoint y: 215, endPoint x: 360, endPoint y: 212, distance: 4.1
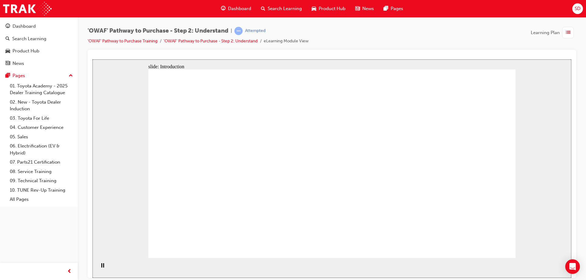
drag, startPoint x: 329, startPoint y: 175, endPoint x: 341, endPoint y: 138, distance: 38.2
drag, startPoint x: 341, startPoint y: 138, endPoint x: 401, endPoint y: 94, distance: 74.0
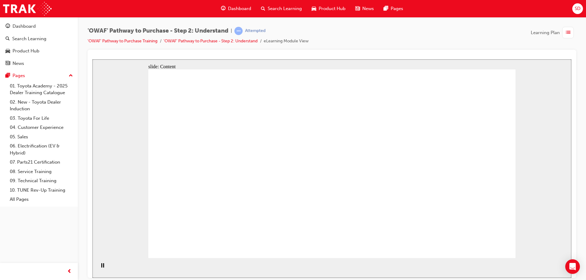
drag, startPoint x: 358, startPoint y: 170, endPoint x: 446, endPoint y: 173, distance: 87.7
drag, startPoint x: 321, startPoint y: 165, endPoint x: 443, endPoint y: 166, distance: 121.8
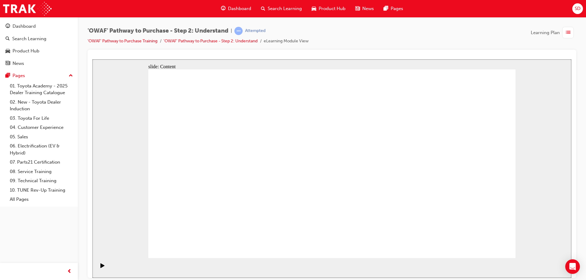
drag, startPoint x: 398, startPoint y: 164, endPoint x: 444, endPoint y: 164, distance: 45.5
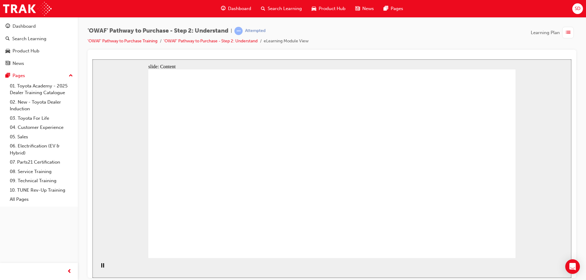
drag, startPoint x: 492, startPoint y: 148, endPoint x: 549, endPoint y: 105, distance: 71.5
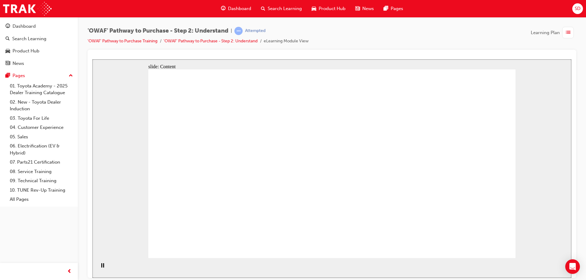
click at [550, 99] on div "slide: Content Rectangle Rectangle 1 Authentic insights “I will be consistent a…" at bounding box center [331, 168] width 479 height 219
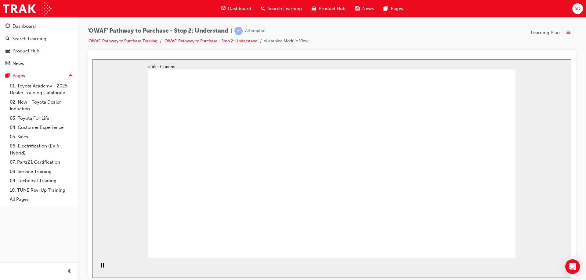
drag, startPoint x: 477, startPoint y: 110, endPoint x: 459, endPoint y: 159, distance: 52.3
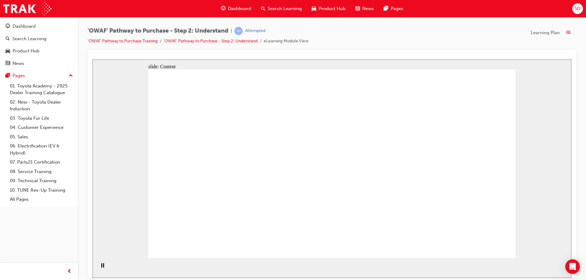
drag, startPoint x: 454, startPoint y: 156, endPoint x: 451, endPoint y: 160, distance: 4.6
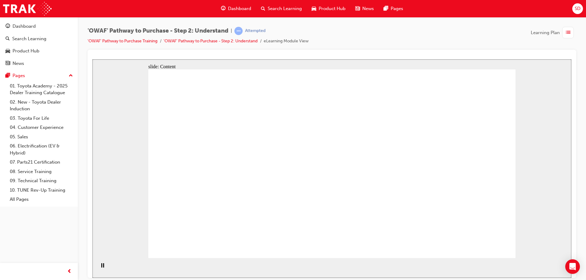
drag, startPoint x: 449, startPoint y: 157, endPoint x: 407, endPoint y: 157, distance: 41.5
drag, startPoint x: 383, startPoint y: 150, endPoint x: 371, endPoint y: 155, distance: 12.4
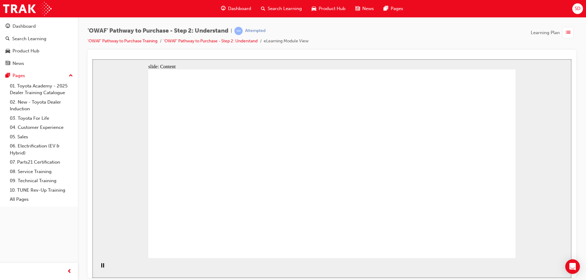
drag, startPoint x: 342, startPoint y: 176, endPoint x: 349, endPoint y: 152, distance: 25.2
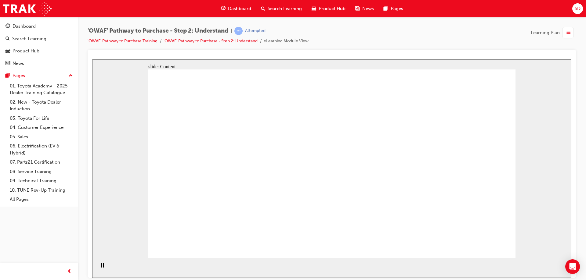
drag, startPoint x: 323, startPoint y: 151, endPoint x: 243, endPoint y: 133, distance: 81.3
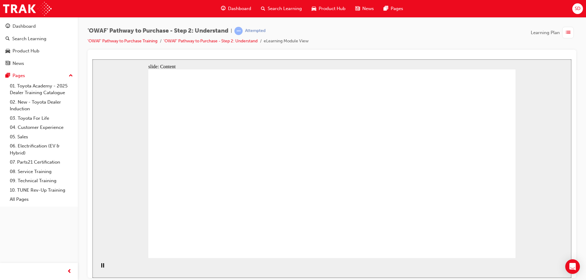
drag, startPoint x: 450, startPoint y: 95, endPoint x: 450, endPoint y: 109, distance: 14.0
drag, startPoint x: 449, startPoint y: 119, endPoint x: 448, endPoint y: 126, distance: 7.4
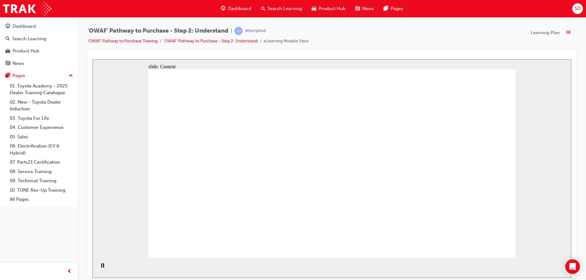
drag, startPoint x: 447, startPoint y: 132, endPoint x: 423, endPoint y: 138, distance: 24.4
drag, startPoint x: 396, startPoint y: 140, endPoint x: 377, endPoint y: 143, distance: 19.0
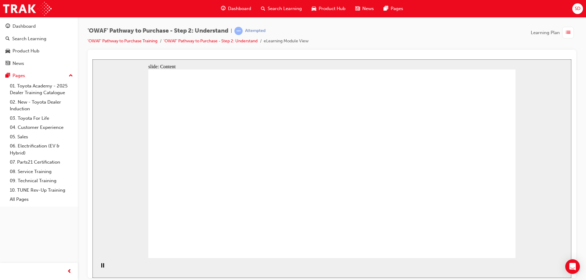
drag, startPoint x: 377, startPoint y: 143, endPoint x: 363, endPoint y: 150, distance: 15.6
drag, startPoint x: 363, startPoint y: 150, endPoint x: 333, endPoint y: 151, distance: 30.8
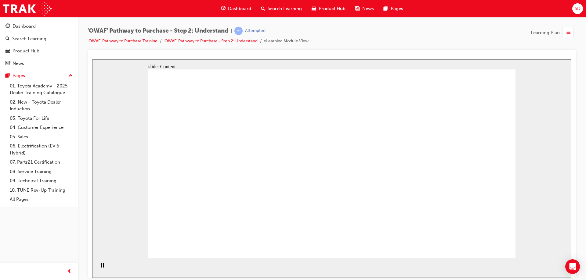
drag, startPoint x: 318, startPoint y: 155, endPoint x: 297, endPoint y: 163, distance: 22.7
drag, startPoint x: 291, startPoint y: 161, endPoint x: 272, endPoint y: 157, distance: 19.2
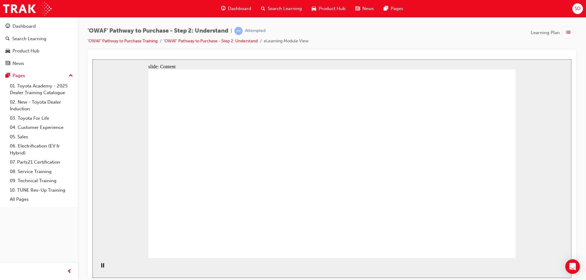
drag, startPoint x: 248, startPoint y: 135, endPoint x: 249, endPoint y: 126, distance: 9.8
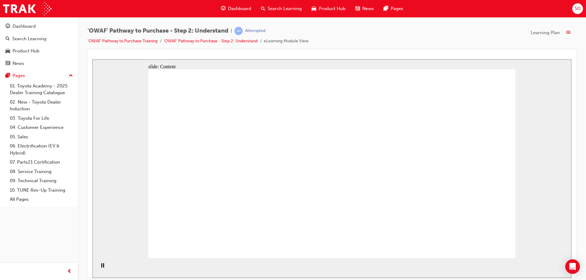
drag, startPoint x: 410, startPoint y: 205, endPoint x: 424, endPoint y: 190, distance: 20.7
drag, startPoint x: 485, startPoint y: 98, endPoint x: 425, endPoint y: 126, distance: 66.5
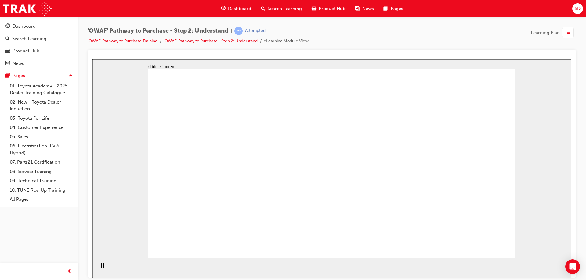
drag, startPoint x: 254, startPoint y: 75, endPoint x: 264, endPoint y: 102, distance: 28.8
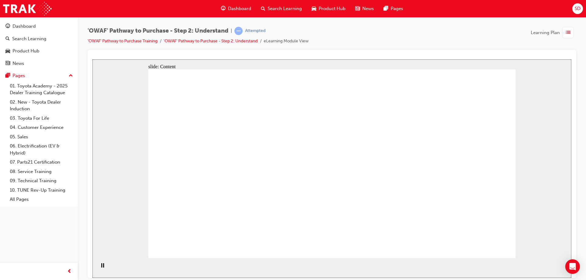
drag, startPoint x: 222, startPoint y: 86, endPoint x: 227, endPoint y: 108, distance: 22.9
drag, startPoint x: 227, startPoint y: 108, endPoint x: 227, endPoint y: 104, distance: 4.3
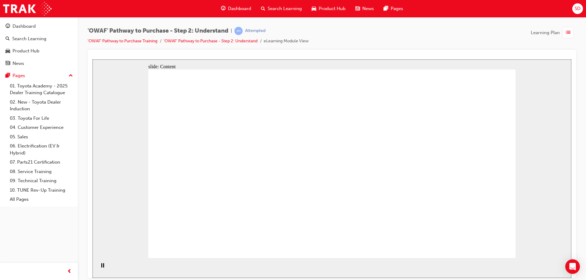
drag, startPoint x: 228, startPoint y: 78, endPoint x: 231, endPoint y: 107, distance: 28.9
drag, startPoint x: 231, startPoint y: 107, endPoint x: 435, endPoint y: 117, distance: 203.8
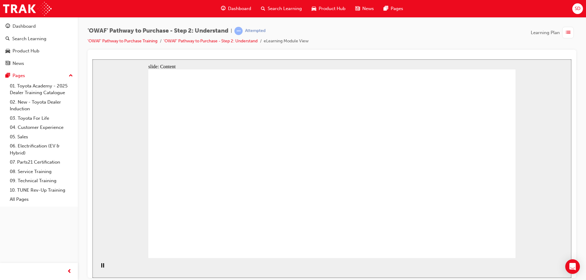
drag, startPoint x: 435, startPoint y: 117, endPoint x: 463, endPoint y: 95, distance: 35.5
drag, startPoint x: 485, startPoint y: 96, endPoint x: 484, endPoint y: 131, distance: 34.2
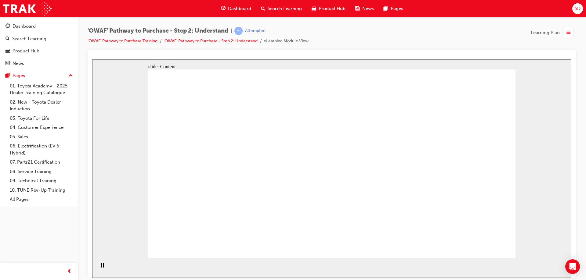
drag, startPoint x: 484, startPoint y: 136, endPoint x: 483, endPoint y: 148, distance: 11.6
drag, startPoint x: 485, startPoint y: 158, endPoint x: 478, endPoint y: 167, distance: 11.3
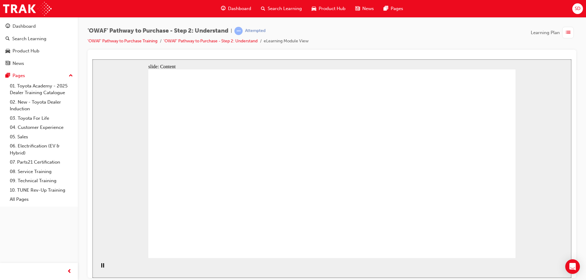
drag, startPoint x: 478, startPoint y: 167, endPoint x: 430, endPoint y: 169, distance: 48.2
drag, startPoint x: 430, startPoint y: 169, endPoint x: 272, endPoint y: 125, distance: 164.4
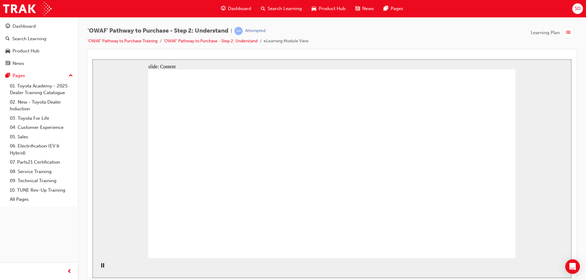
drag, startPoint x: 228, startPoint y: 96, endPoint x: 256, endPoint y: 139, distance: 51.5
drag, startPoint x: 271, startPoint y: 158, endPoint x: 379, endPoint y: 158, distance: 108.6
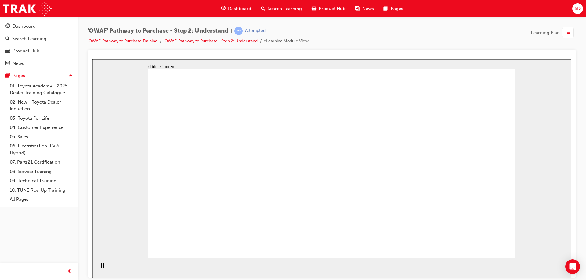
drag, startPoint x: 398, startPoint y: 126, endPoint x: 419, endPoint y: 143, distance: 26.9
drag, startPoint x: 425, startPoint y: 162, endPoint x: 426, endPoint y: 176, distance: 14.7
drag, startPoint x: 291, startPoint y: 167, endPoint x: 374, endPoint y: 150, distance: 85.0
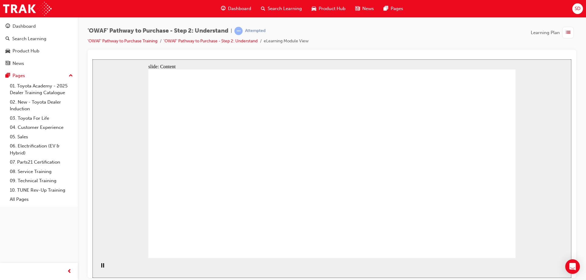
drag, startPoint x: 349, startPoint y: 149, endPoint x: 316, endPoint y: 150, distance: 33.3
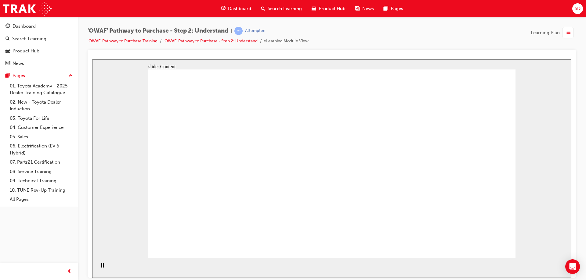
drag, startPoint x: 235, startPoint y: 79, endPoint x: 236, endPoint y: 95, distance: 15.6
drag, startPoint x: 236, startPoint y: 102, endPoint x: 392, endPoint y: 137, distance: 160.2
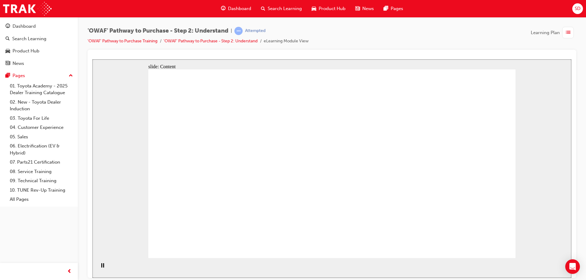
drag, startPoint x: 471, startPoint y: 90, endPoint x: 488, endPoint y: 123, distance: 36.4
drag, startPoint x: 489, startPoint y: 134, endPoint x: 443, endPoint y: 199, distance: 79.7
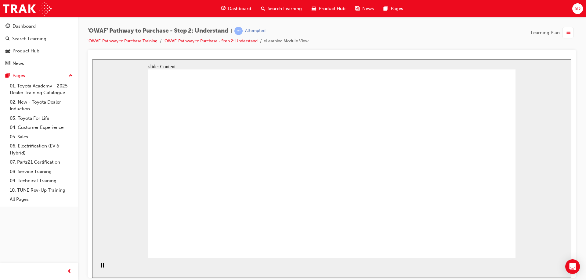
drag, startPoint x: 351, startPoint y: 199, endPoint x: 275, endPoint y: 138, distance: 96.8
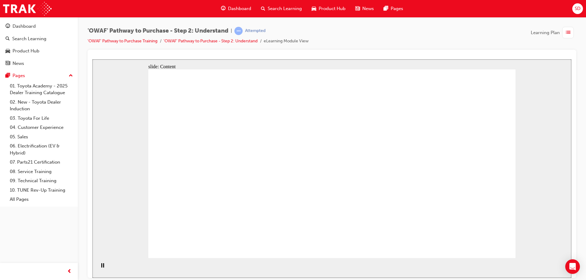
drag, startPoint x: 481, startPoint y: 109, endPoint x: 403, endPoint y: 167, distance: 97.0
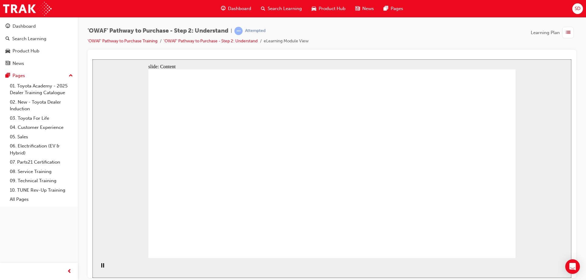
drag, startPoint x: 211, startPoint y: 102, endPoint x: 235, endPoint y: 144, distance: 48.8
drag, startPoint x: 359, startPoint y: 226, endPoint x: 357, endPoint y: 241, distance: 15.4
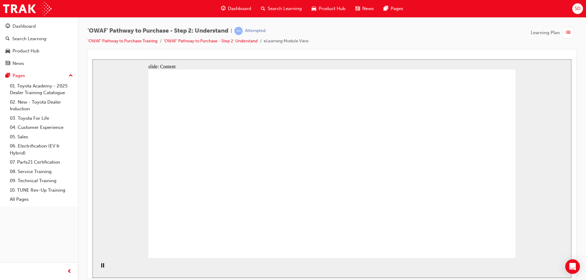
drag, startPoint x: 252, startPoint y: 165, endPoint x: 360, endPoint y: 193, distance: 110.9
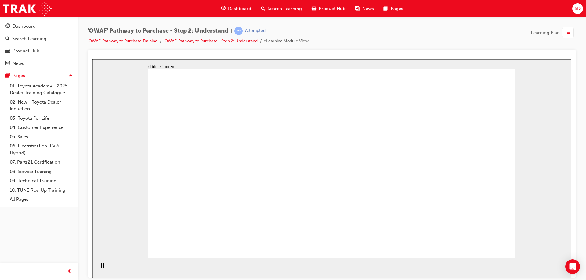
drag, startPoint x: 315, startPoint y: 236, endPoint x: 367, endPoint y: 160, distance: 92.6
drag, startPoint x: 410, startPoint y: 101, endPoint x: 425, endPoint y: 89, distance: 19.4
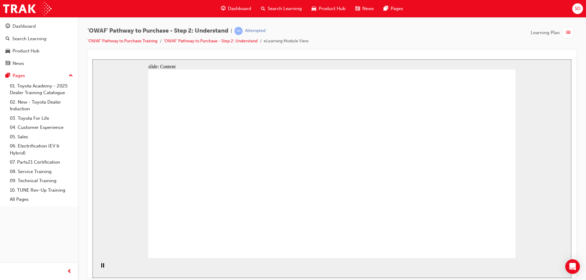
drag, startPoint x: 454, startPoint y: 97, endPoint x: 459, endPoint y: 111, distance: 14.7
drag, startPoint x: 460, startPoint y: 111, endPoint x: 457, endPoint y: 139, distance: 28.5
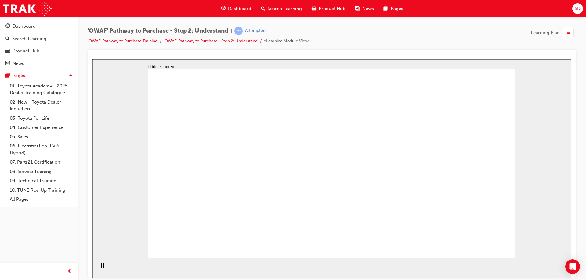
drag, startPoint x: 237, startPoint y: 145, endPoint x: 337, endPoint y: 227, distance: 129.4
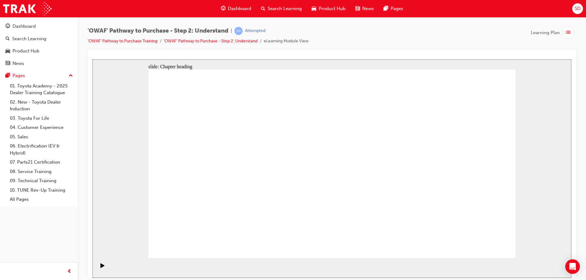
click at [533, 152] on div "slide: Content Connect and Understand with CARE Rectangle C A R E Rectangle 1 R…" at bounding box center [331, 168] width 479 height 219
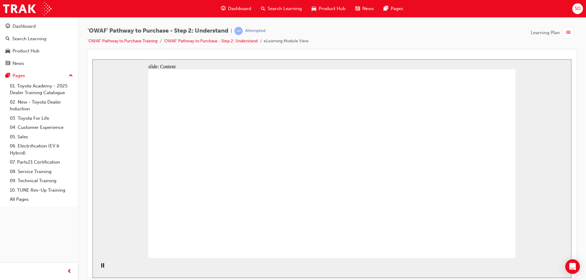
drag, startPoint x: 449, startPoint y: 149, endPoint x: 396, endPoint y: 148, distance: 53.1
drag, startPoint x: 379, startPoint y: 144, endPoint x: 355, endPoint y: 143, distance: 23.8
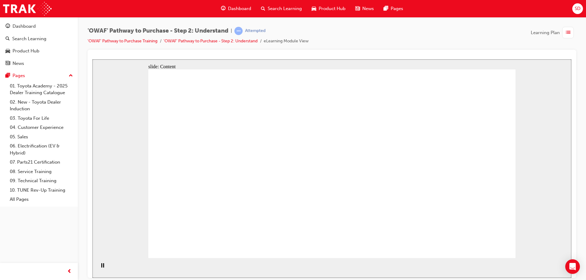
drag, startPoint x: 355, startPoint y: 143, endPoint x: 341, endPoint y: 143, distance: 14.3
drag, startPoint x: 339, startPoint y: 143, endPoint x: 332, endPoint y: 143, distance: 7.3
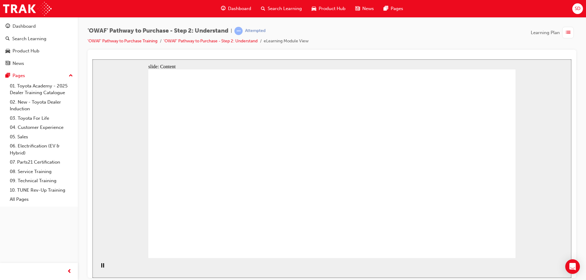
drag, startPoint x: 310, startPoint y: 143, endPoint x: 293, endPoint y: 145, distance: 16.6
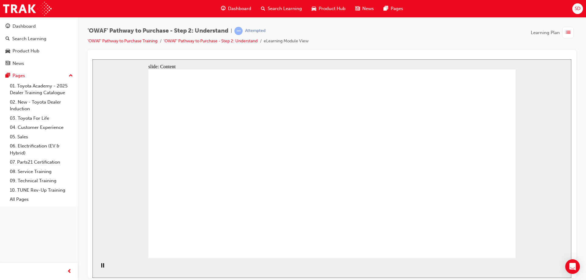
click at [351, 272] on section "Playback Speed 2 1.75 1.5 1.25 Normal" at bounding box center [331, 268] width 479 height 20
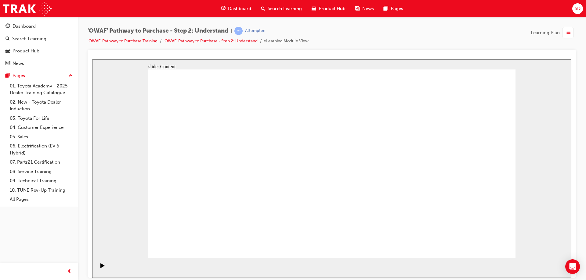
drag, startPoint x: 343, startPoint y: 172, endPoint x: 308, endPoint y: 170, distance: 35.2
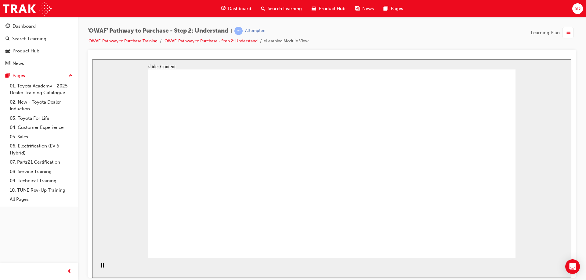
drag, startPoint x: 381, startPoint y: 183, endPoint x: 444, endPoint y: 188, distance: 63.1
drag, startPoint x: 445, startPoint y: 187, endPoint x: 397, endPoint y: 175, distance: 50.0
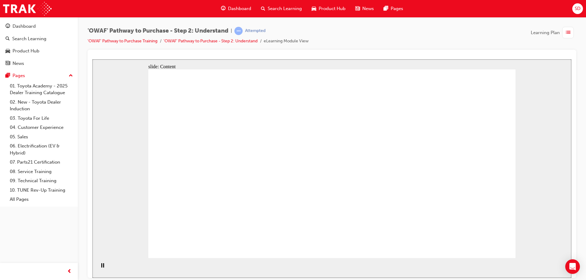
drag, startPoint x: 394, startPoint y: 175, endPoint x: 377, endPoint y: 182, distance: 18.8
drag, startPoint x: 355, startPoint y: 178, endPoint x: 299, endPoint y: 169, distance: 56.5
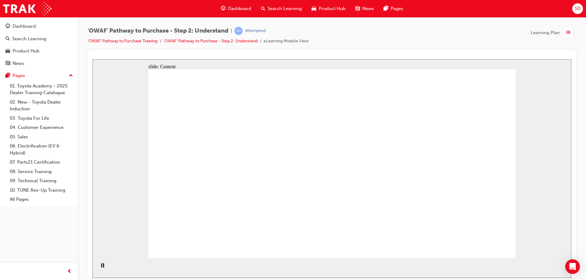
drag, startPoint x: 385, startPoint y: 142, endPoint x: 392, endPoint y: 105, distance: 37.3
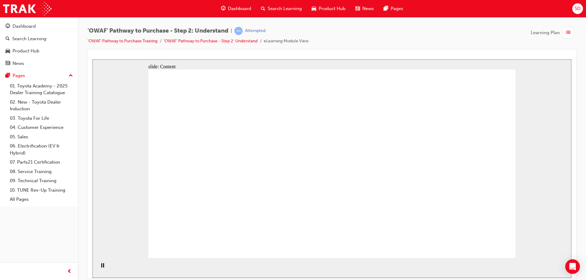
drag, startPoint x: 392, startPoint y: 105, endPoint x: 385, endPoint y: 137, distance: 32.7
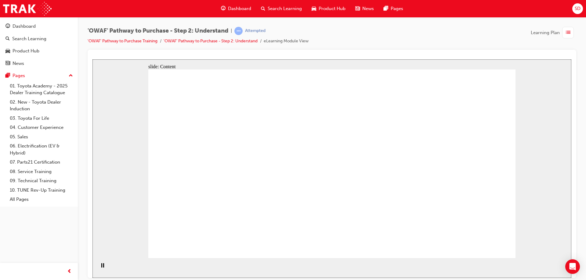
drag, startPoint x: 184, startPoint y: 218, endPoint x: 243, endPoint y: 209, distance: 60.3
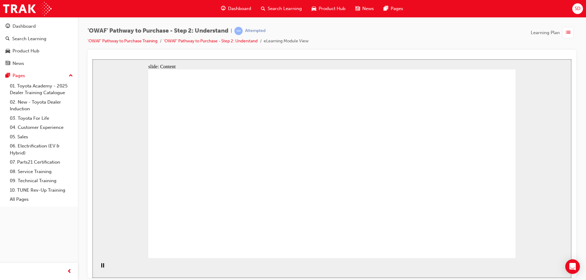
drag, startPoint x: 330, startPoint y: 105, endPoint x: 331, endPoint y: 139, distance: 33.9
drag, startPoint x: 331, startPoint y: 139, endPoint x: 336, endPoint y: 173, distance: 34.8
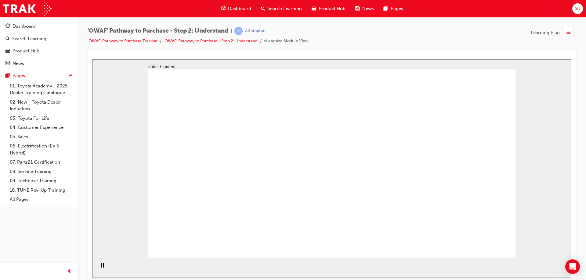
drag, startPoint x: 356, startPoint y: 211, endPoint x: 348, endPoint y: 161, distance: 51.0
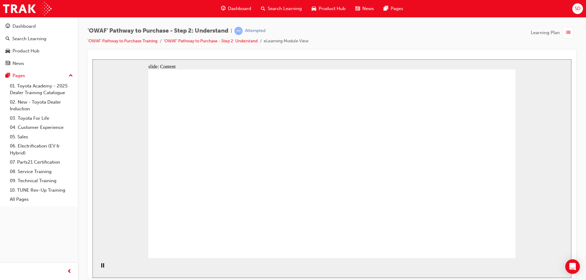
drag, startPoint x: 347, startPoint y: 160, endPoint x: 350, endPoint y: 143, distance: 17.4
drag, startPoint x: 355, startPoint y: 92, endPoint x: 358, endPoint y: 193, distance: 100.4
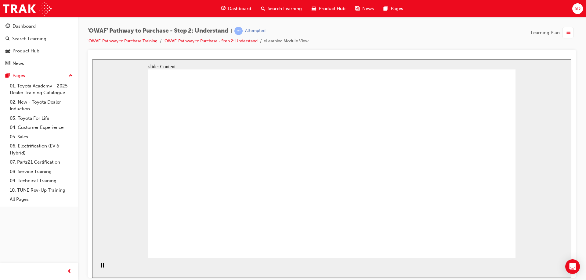
drag, startPoint x: 357, startPoint y: 216, endPoint x: 357, endPoint y: 220, distance: 4.0
drag, startPoint x: 357, startPoint y: 222, endPoint x: 348, endPoint y: 213, distance: 13.2
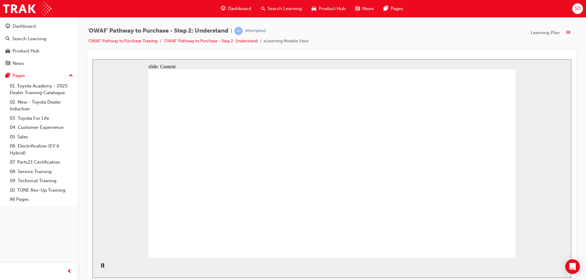
drag, startPoint x: 351, startPoint y: 200, endPoint x: 352, endPoint y: 195, distance: 5.7
drag, startPoint x: 368, startPoint y: 105, endPoint x: 366, endPoint y: 154, distance: 49.2
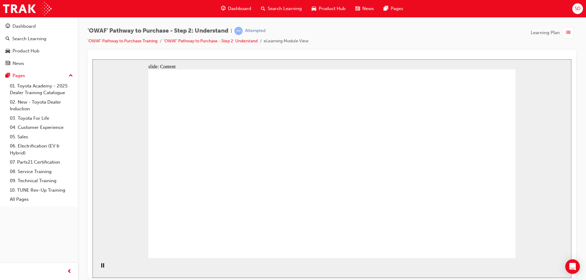
drag, startPoint x: 368, startPoint y: 197, endPoint x: 366, endPoint y: 207, distance: 9.4
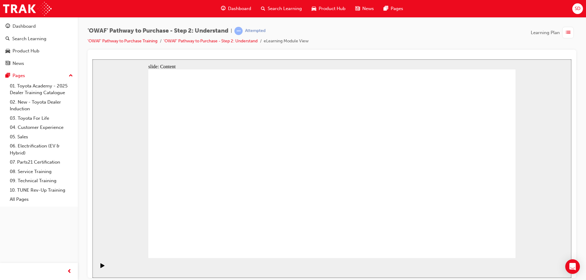
drag, startPoint x: 263, startPoint y: 81, endPoint x: 264, endPoint y: 90, distance: 8.3
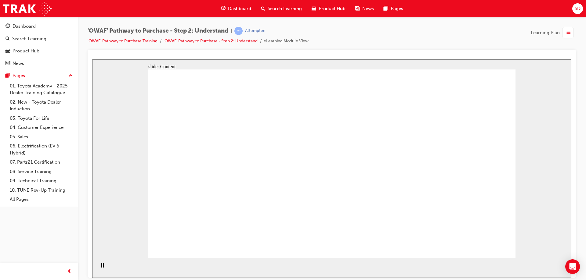
drag, startPoint x: 269, startPoint y: 107, endPoint x: 270, endPoint y: 119, distance: 12.3
drag, startPoint x: 265, startPoint y: 77, endPoint x: 265, endPoint y: 101, distance: 23.5
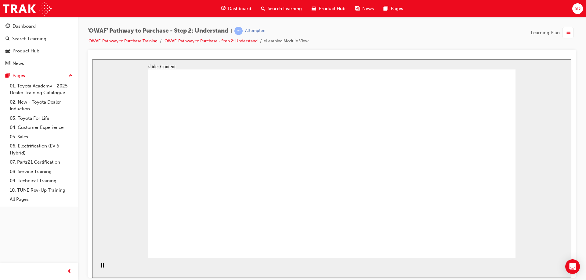
drag, startPoint x: 295, startPoint y: 121, endPoint x: 181, endPoint y: 135, distance: 114.9
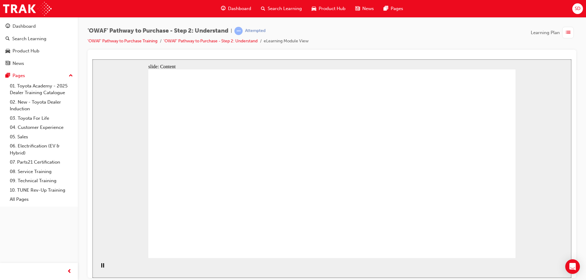
drag, startPoint x: 185, startPoint y: 126, endPoint x: 196, endPoint y: 93, distance: 34.3
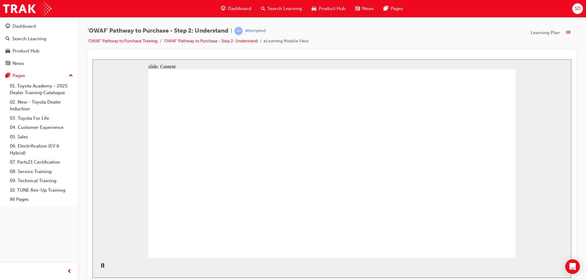
drag, startPoint x: 278, startPoint y: 143, endPoint x: 294, endPoint y: 139, distance: 16.4
drag, startPoint x: 322, startPoint y: 128, endPoint x: 309, endPoint y: 167, distance: 41.6
drag, startPoint x: 308, startPoint y: 167, endPoint x: 264, endPoint y: 182, distance: 46.6
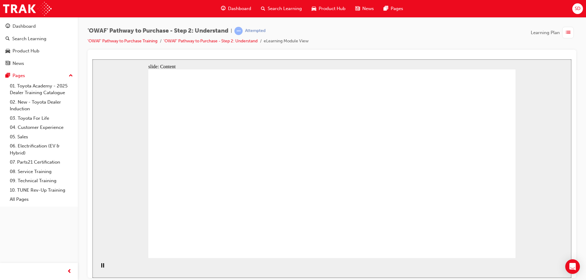
drag, startPoint x: 264, startPoint y: 182, endPoint x: 239, endPoint y: 185, distance: 25.2
drag, startPoint x: 158, startPoint y: 149, endPoint x: 163, endPoint y: 143, distance: 7.7
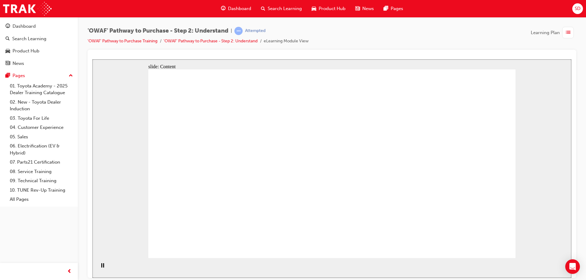
drag, startPoint x: 181, startPoint y: 110, endPoint x: 181, endPoint y: 100, distance: 9.8
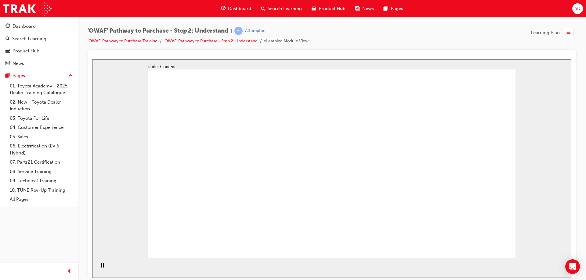
drag, startPoint x: 179, startPoint y: 89, endPoint x: 177, endPoint y: 99, distance: 10.0
drag, startPoint x: 175, startPoint y: 105, endPoint x: 173, endPoint y: 117, distance: 11.8
drag, startPoint x: 172, startPoint y: 120, endPoint x: 171, endPoint y: 128, distance: 7.7
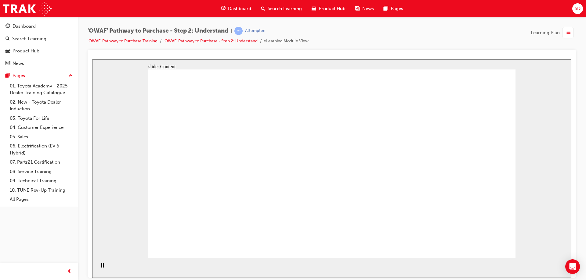
drag, startPoint x: 171, startPoint y: 128, endPoint x: 172, endPoint y: 137, distance: 9.5
drag, startPoint x: 322, startPoint y: 121, endPoint x: 258, endPoint y: 132, distance: 64.6
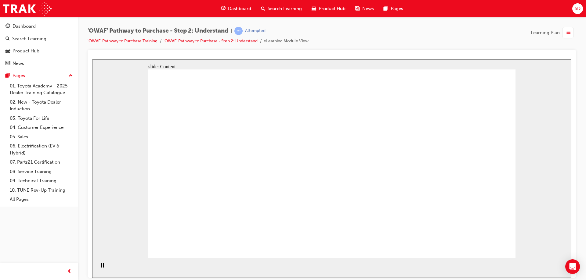
drag, startPoint x: 232, startPoint y: 67, endPoint x: 222, endPoint y: 135, distance: 69.0
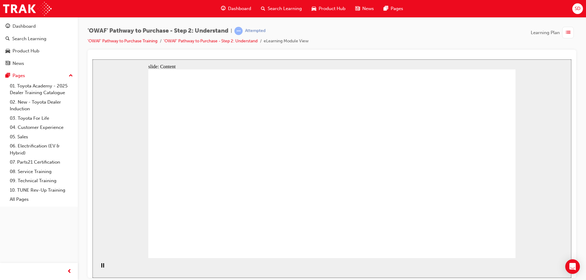
drag
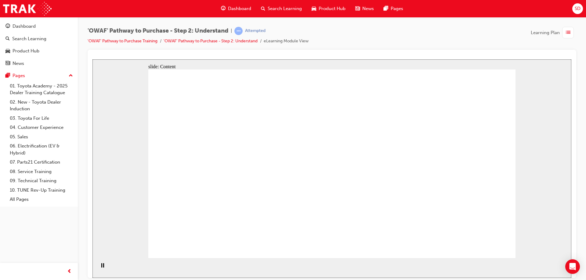
drag, startPoint x: 219, startPoint y: 78, endPoint x: 219, endPoint y: 87, distance: 8.2
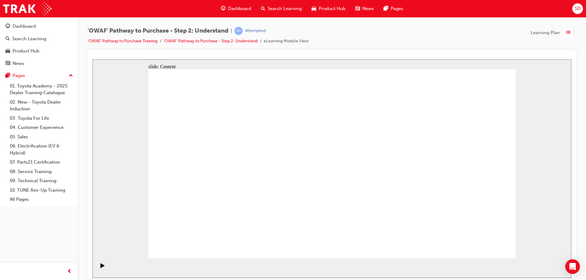
drag, startPoint x: 213, startPoint y: 82, endPoint x: 213, endPoint y: 92, distance: 10.1
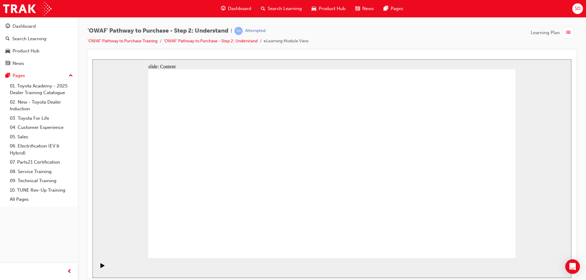
drag, startPoint x: 265, startPoint y: 192, endPoint x: 278, endPoint y: 192, distance: 12.8
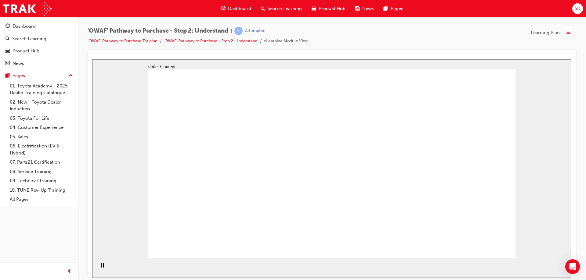
drag, startPoint x: 257, startPoint y: 207, endPoint x: 263, endPoint y: 206, distance: 5.8
drag, startPoint x: 365, startPoint y: 189, endPoint x: 398, endPoint y: 190, distance: 32.7
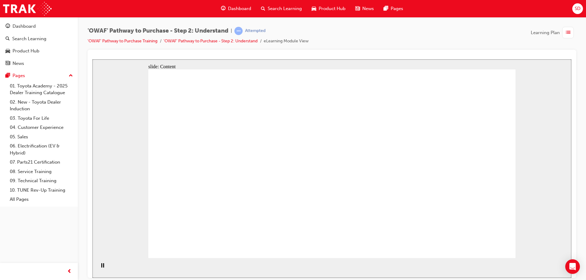
drag, startPoint x: 252, startPoint y: 124, endPoint x: 284, endPoint y: 120, distance: 32.6
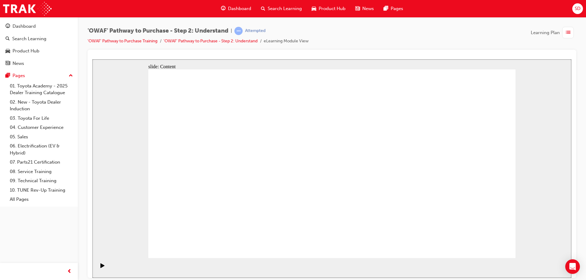
drag, startPoint x: 382, startPoint y: 150, endPoint x: 414, endPoint y: 141, distance: 33.3
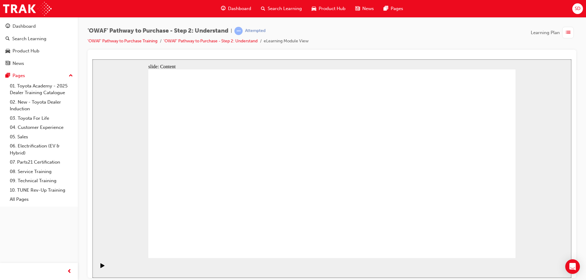
drag, startPoint x: 326, startPoint y: 99, endPoint x: 363, endPoint y: 95, distance: 37.8
drag, startPoint x: 363, startPoint y: 95, endPoint x: 399, endPoint y: 98, distance: 35.5
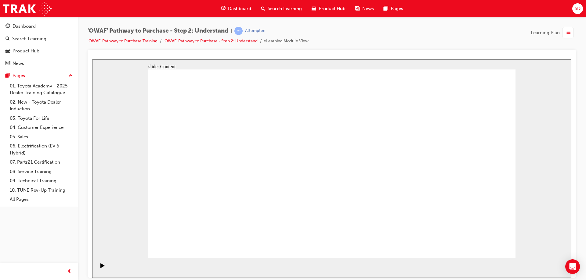
drag, startPoint x: 324, startPoint y: 89, endPoint x: 324, endPoint y: 95, distance: 6.1
drag, startPoint x: 357, startPoint y: 96, endPoint x: 373, endPoint y: 96, distance: 15.3
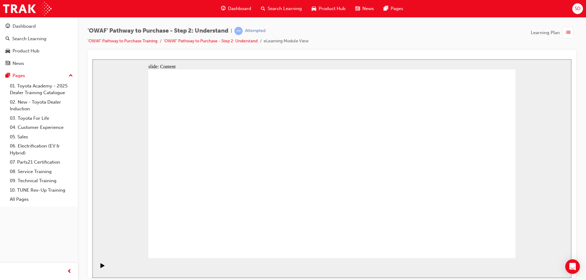
drag, startPoint x: 318, startPoint y: 101, endPoint x: 419, endPoint y: 84, distance: 102.7
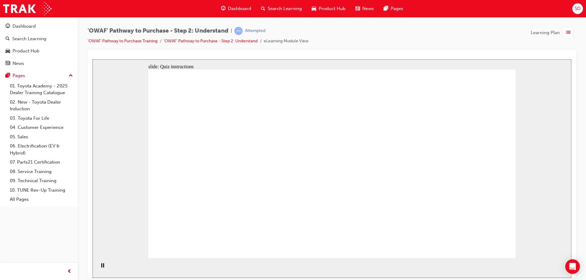
drag, startPoint x: 449, startPoint y: 189, endPoint x: 333, endPoint y: 186, distance: 116.9
drag, startPoint x: 448, startPoint y: 186, endPoint x: 211, endPoint y: 186, distance: 236.5
drag, startPoint x: 454, startPoint y: 195, endPoint x: 235, endPoint y: 192, distance: 218.8
drag, startPoint x: 467, startPoint y: 183, endPoint x: 371, endPoint y: 183, distance: 95.8
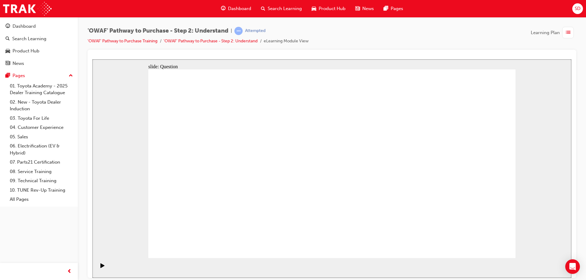
drag, startPoint x: 474, startPoint y: 189, endPoint x: 368, endPoint y: 195, distance: 106.0
drag, startPoint x: 468, startPoint y: 185, endPoint x: 245, endPoint y: 192, distance: 223.5
drag, startPoint x: 472, startPoint y: 190, endPoint x: 239, endPoint y: 193, distance: 233.5
drag, startPoint x: 470, startPoint y: 197, endPoint x: 237, endPoint y: 205, distance: 233.0
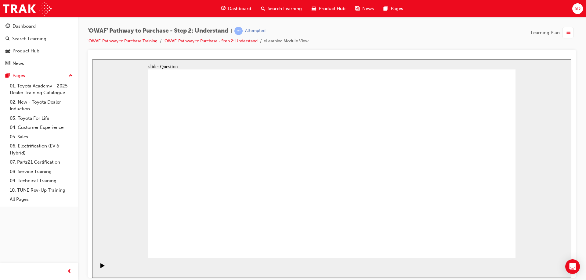
drag, startPoint x: 465, startPoint y: 196, endPoint x: 366, endPoint y: 190, distance: 98.4
drag, startPoint x: 464, startPoint y: 197, endPoint x: 236, endPoint y: 195, distance: 228.0
drag, startPoint x: 467, startPoint y: 205, endPoint x: 334, endPoint y: 204, distance: 133.4
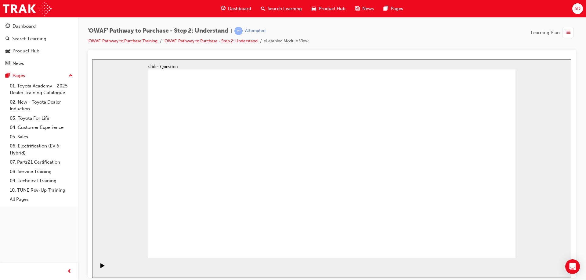
drag, startPoint x: 468, startPoint y: 196, endPoint x: 377, endPoint y: 197, distance: 91.9
drag, startPoint x: 466, startPoint y: 192, endPoint x: 364, endPoint y: 193, distance: 101.9
drag, startPoint x: 472, startPoint y: 192, endPoint x: 244, endPoint y: 189, distance: 227.7
drag, startPoint x: 466, startPoint y: 196, endPoint x: 249, endPoint y: 204, distance: 217.7
drag, startPoint x: 474, startPoint y: 192, endPoint x: 252, endPoint y: 194, distance: 222.2
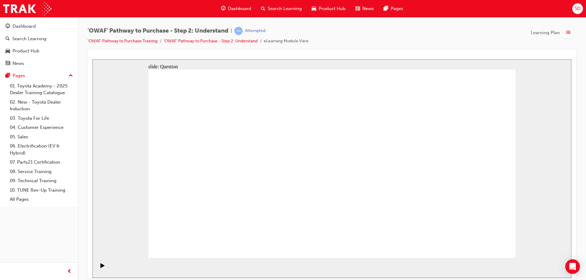
drag, startPoint x: 240, startPoint y: 205, endPoint x: 266, endPoint y: 149, distance: 62.4
drag, startPoint x: 289, startPoint y: 206, endPoint x: 321, endPoint y: 151, distance: 62.9
drag, startPoint x: 353, startPoint y: 240, endPoint x: 399, endPoint y: 146, distance: 104.7
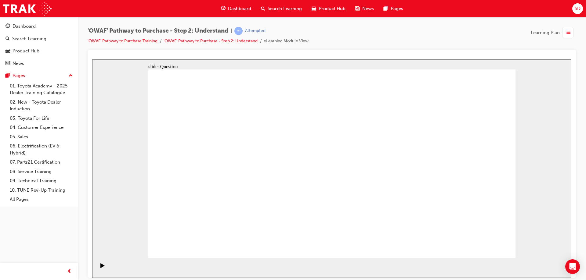
drag, startPoint x: 418, startPoint y: 239, endPoint x: 343, endPoint y: 168, distance: 103.4
drag, startPoint x: 264, startPoint y: 146, endPoint x: 293, endPoint y: 159, distance: 31.6
drag, startPoint x: 317, startPoint y: 146, endPoint x: 292, endPoint y: 200, distance: 58.8
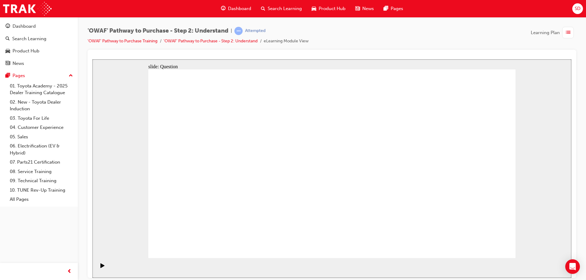
drag, startPoint x: 329, startPoint y: 165, endPoint x: 424, endPoint y: 177, distance: 96.3
drag, startPoint x: 417, startPoint y: 146, endPoint x: 383, endPoint y: 237, distance: 97.4
drag, startPoint x: 228, startPoint y: 225, endPoint x: 247, endPoint y: 151, distance: 76.3
drag, startPoint x: 298, startPoint y: 242, endPoint x: 333, endPoint y: 145, distance: 102.9
drag, startPoint x: 359, startPoint y: 207, endPoint x: 389, endPoint y: 154, distance: 61.2
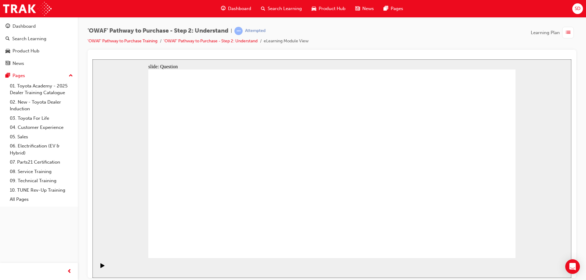
drag, startPoint x: 419, startPoint y: 240, endPoint x: 334, endPoint y: 167, distance: 111.7
checkbox input "true"
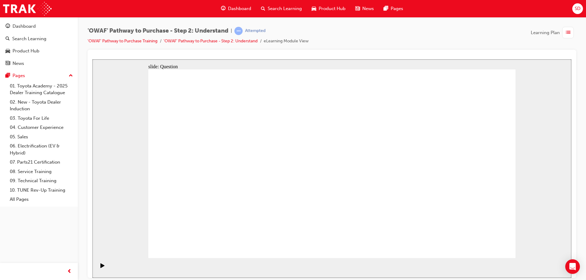
checkbox input "true"
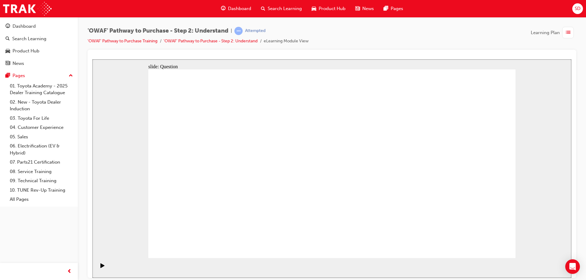
checkbox input "true"
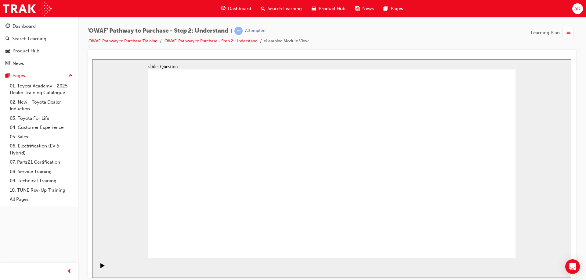
radio input "true"
drag, startPoint x: 485, startPoint y: 144, endPoint x: 304, endPoint y: 215, distance: 195.2
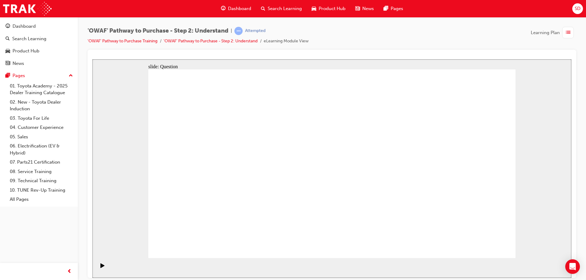
drag, startPoint x: 294, startPoint y: 148, endPoint x: 438, endPoint y: 218, distance: 161.0
drag, startPoint x: 336, startPoint y: 144, endPoint x: 189, endPoint y: 212, distance: 161.9
drag, startPoint x: 224, startPoint y: 144, endPoint x: 332, endPoint y: 216, distance: 129.6
drag, startPoint x: 444, startPoint y: 148, endPoint x: 229, endPoint y: 217, distance: 226.2
drag, startPoint x: 258, startPoint y: 144, endPoint x: 367, endPoint y: 218, distance: 131.5
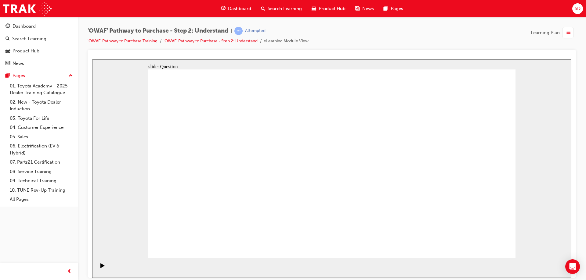
drag, startPoint x: 182, startPoint y: 148, endPoint x: 399, endPoint y: 221, distance: 228.2
drag, startPoint x: 405, startPoint y: 143, endPoint x: 445, endPoint y: 201, distance: 70.4
drag, startPoint x: 370, startPoint y: 148, endPoint x: 264, endPoint y: 216, distance: 126.2
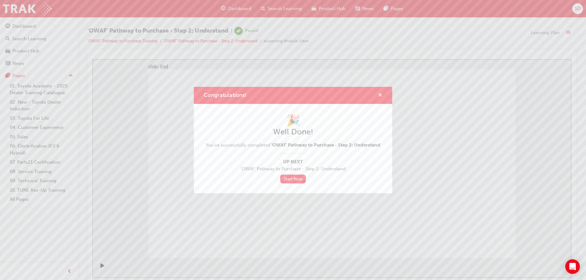
click at [380, 96] on span "cross-icon" at bounding box center [380, 95] width 5 height 5
